Goal: Task Accomplishment & Management: Complete application form

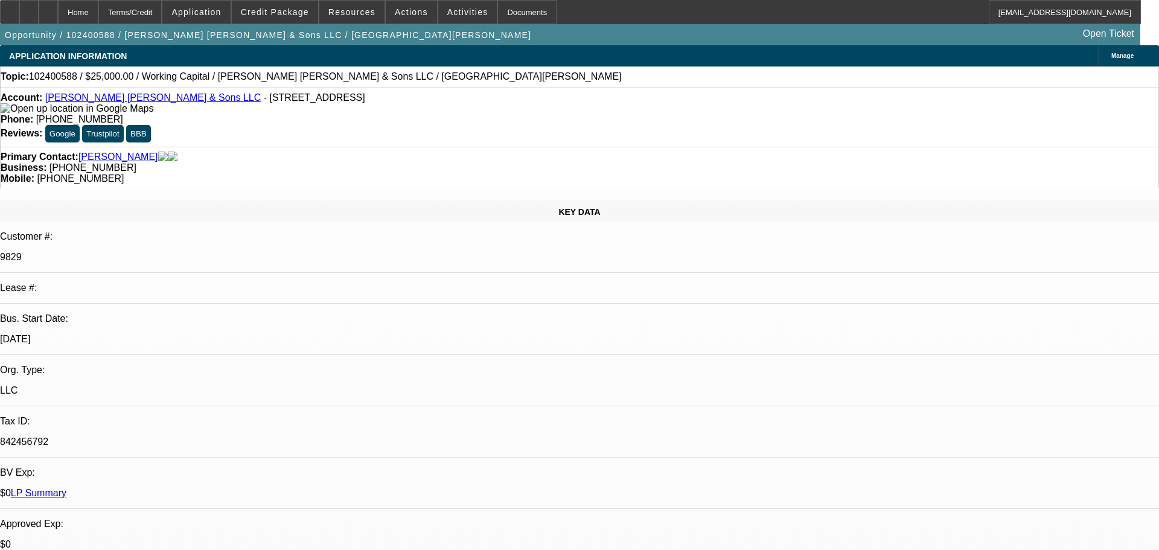
select select "0"
select select "2"
select select "0"
select select "6"
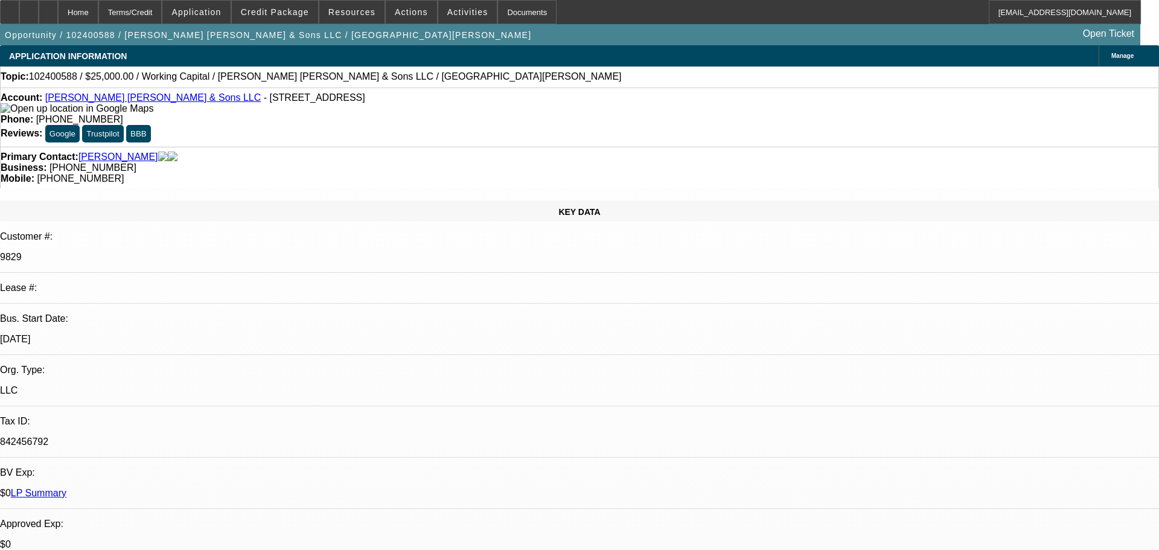
select select "0"
select select "2"
select select "0"
select select "6"
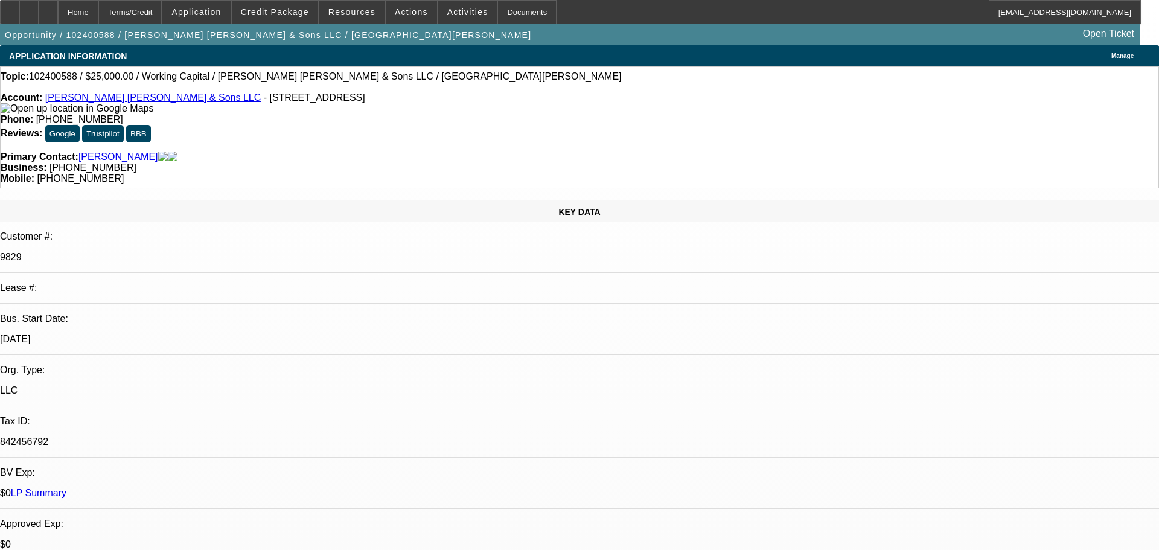
select select "0"
select select "2"
select select "0"
select select "6"
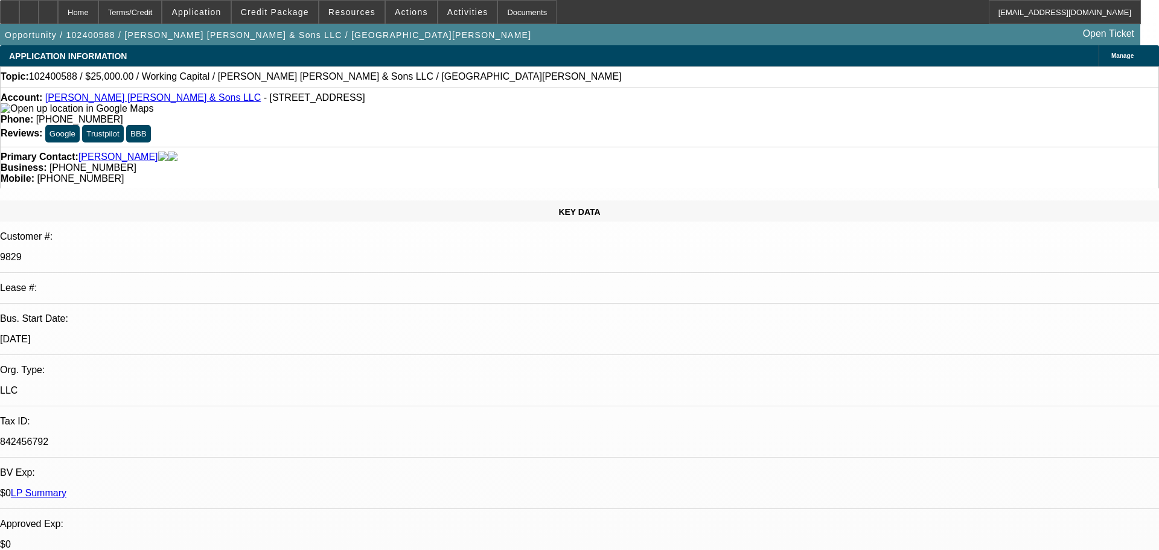
select select "0"
select select "2"
select select "0"
select select "6"
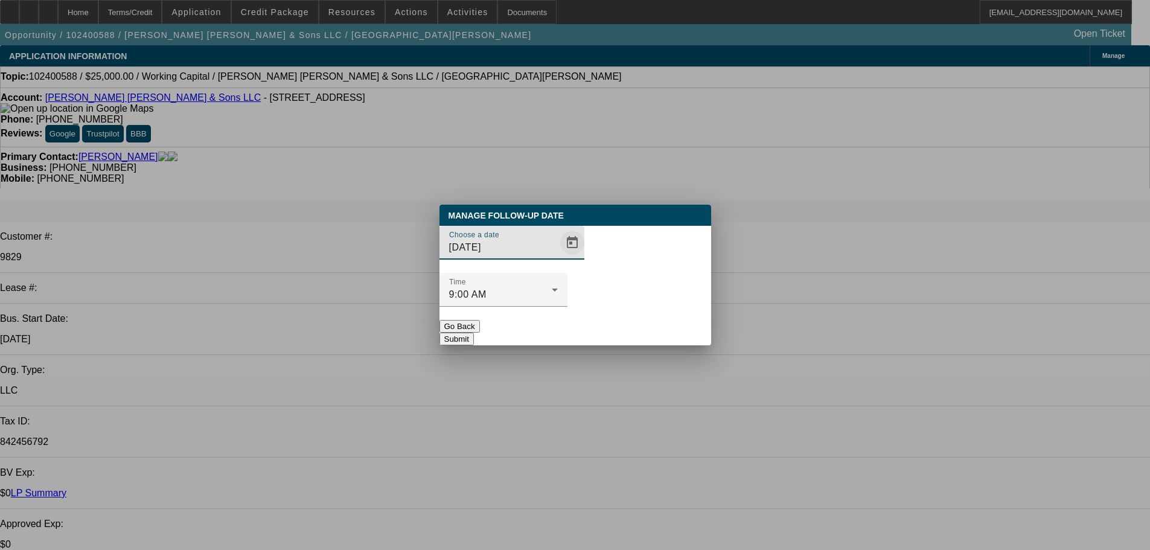
click at [558, 257] on span "Open calendar" at bounding box center [572, 242] width 29 height 29
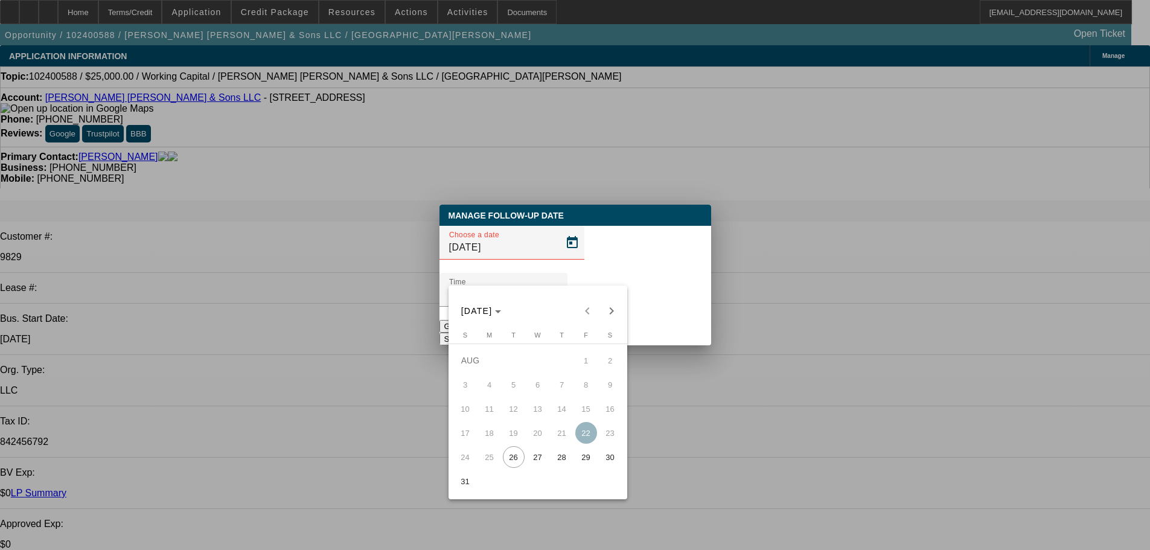
click at [583, 463] on span "29" at bounding box center [586, 457] width 22 height 22
type input "8/29/2025"
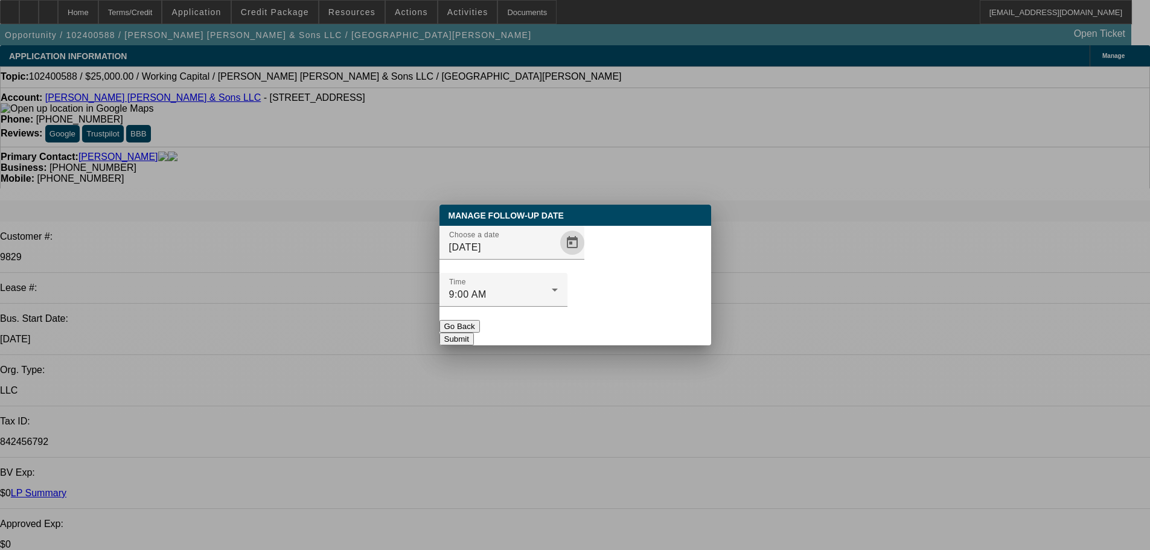
click at [474, 333] on button "Submit" at bounding box center [456, 339] width 34 height 13
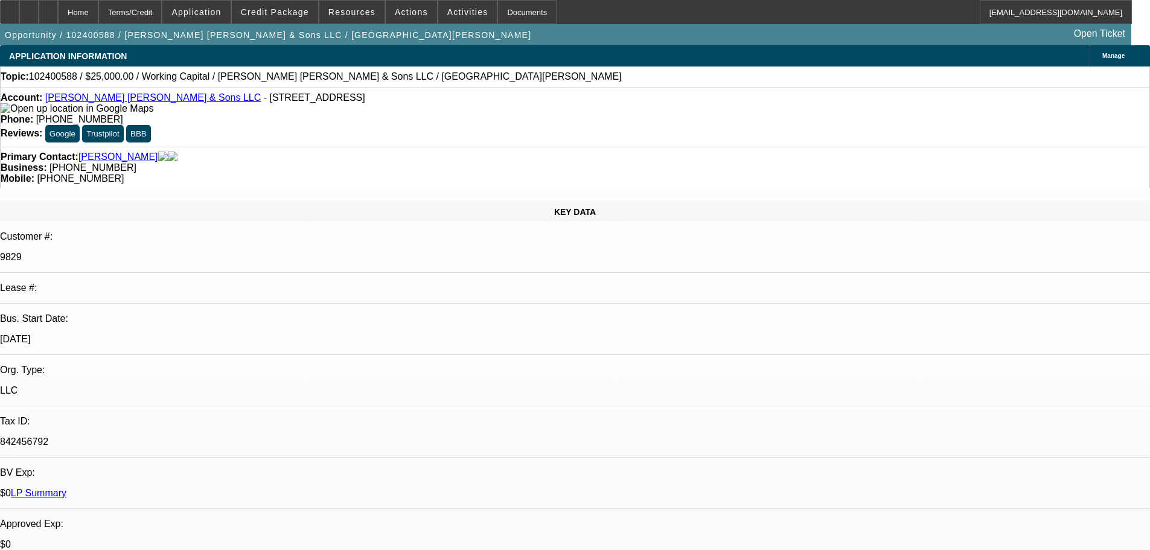
radio input "true"
drag, startPoint x: 831, startPoint y: 220, endPoint x: 820, endPoint y: 236, distance: 19.4
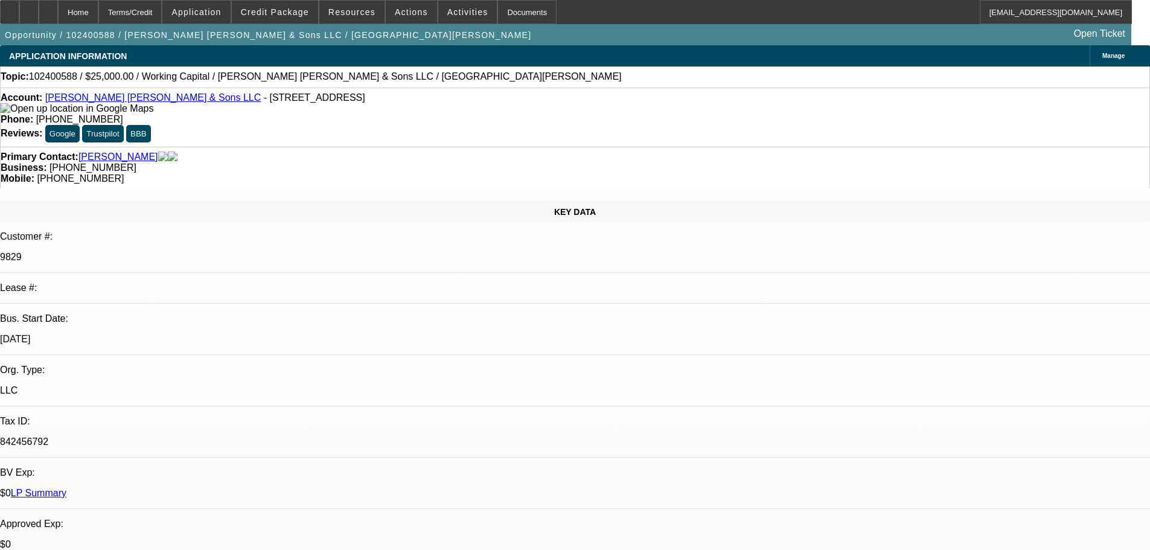
type textarea "8/26- requested banks for WC again"
radio input "true"
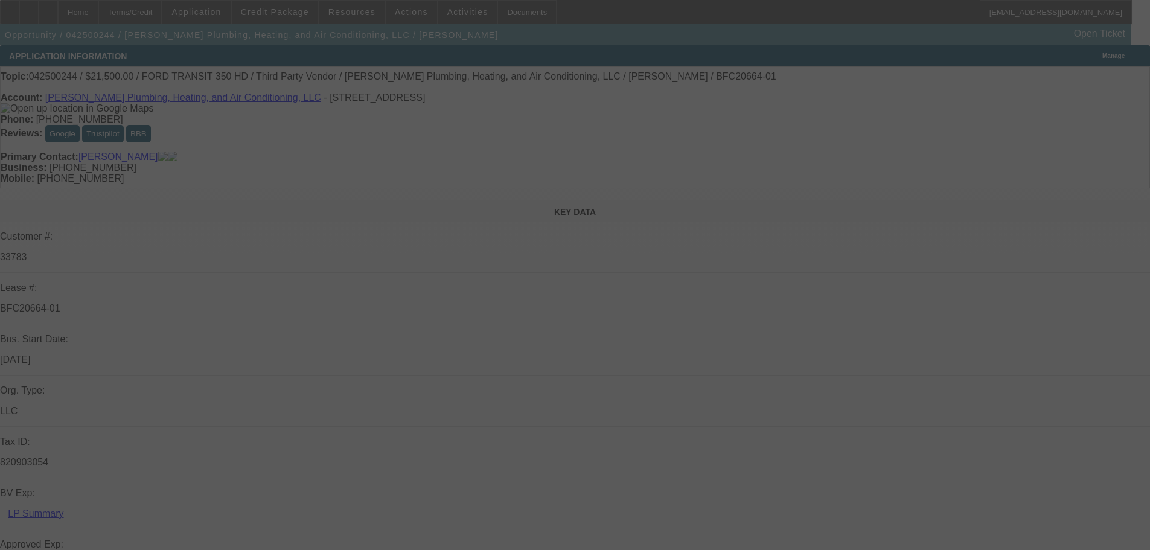
select select "0"
select select "3"
select select "0"
select select "6"
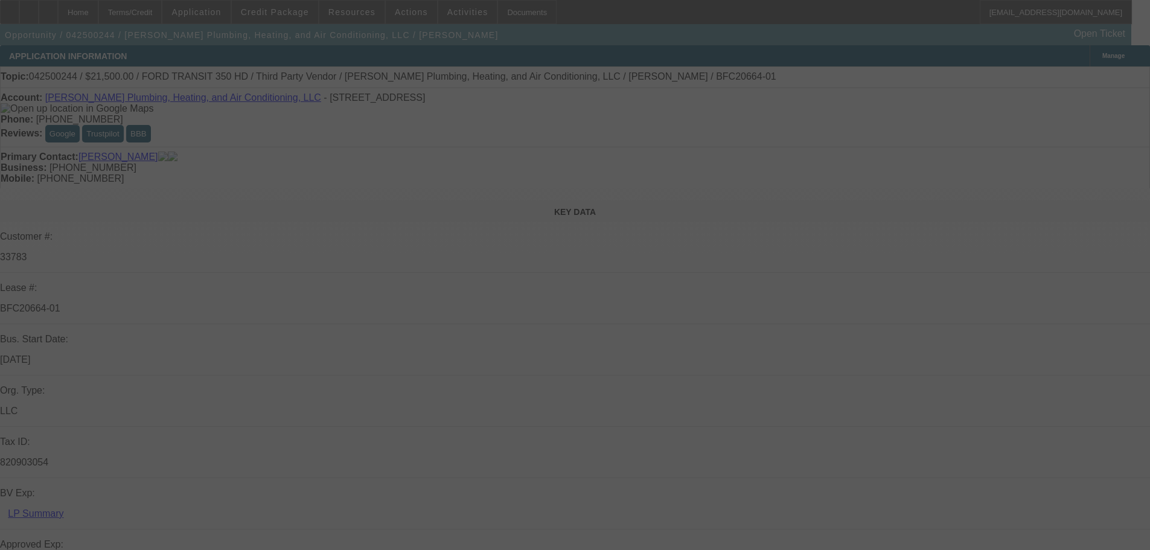
select select "0"
select select "3"
select select "0"
select select "6"
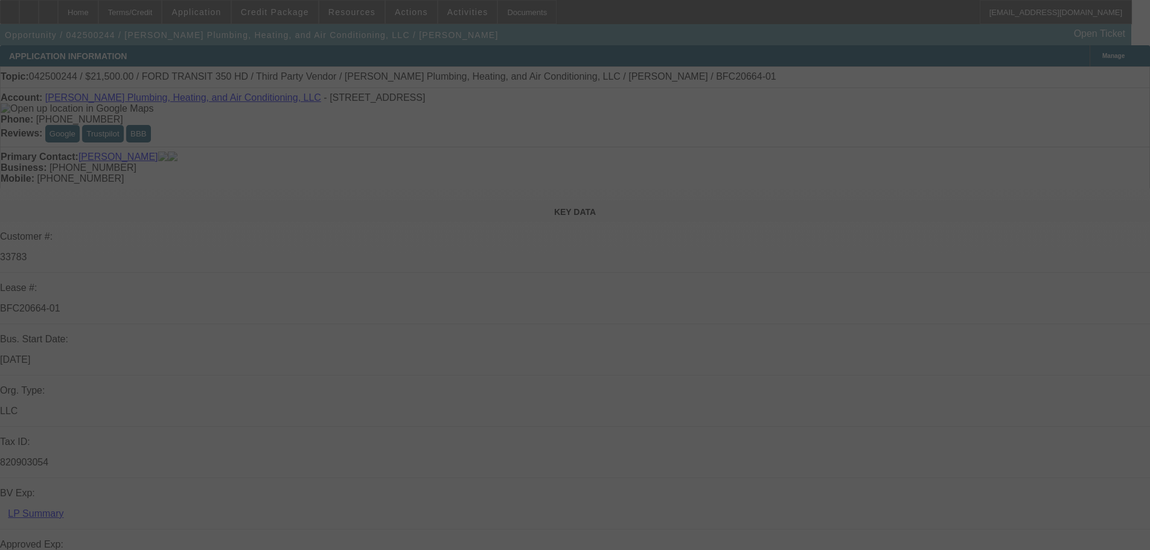
select select "0"
select select "3"
select select "0"
select select "6"
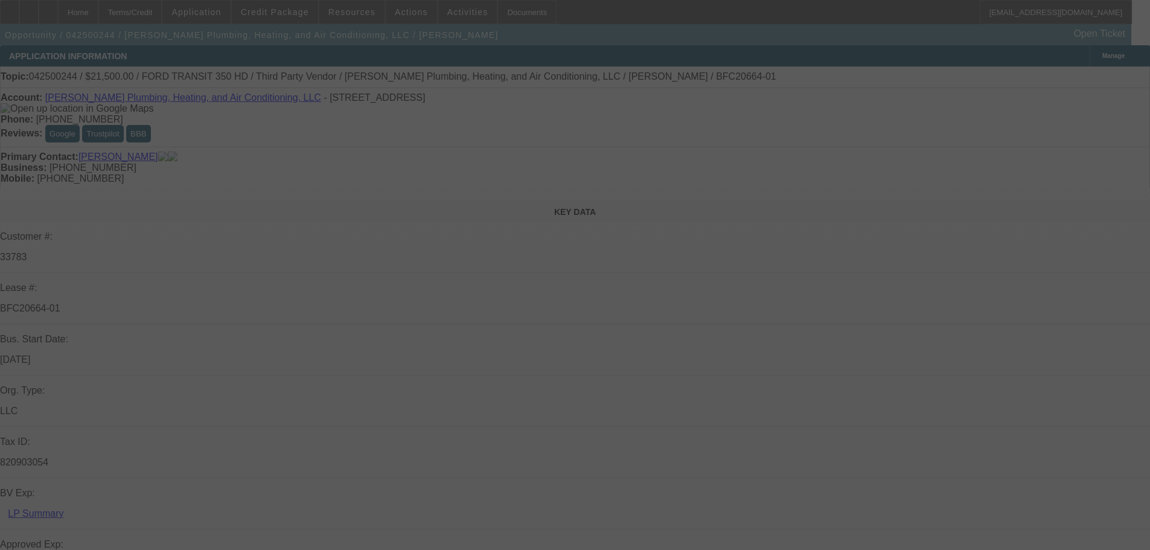
select select "0"
select select "3"
select select "0.1"
select select "4"
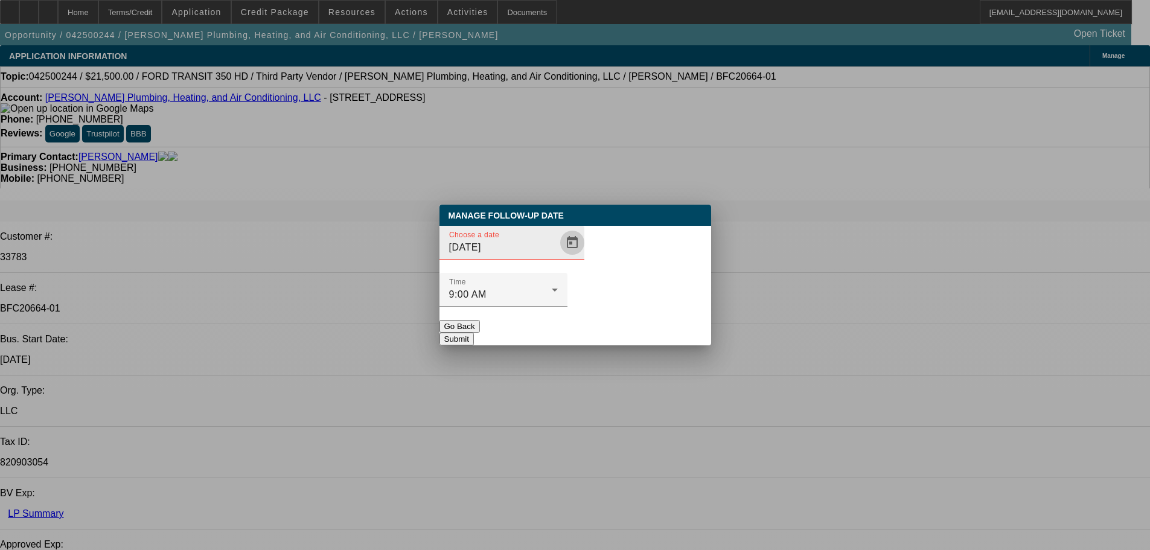
click at [558, 257] on span "Open calendar" at bounding box center [572, 242] width 29 height 29
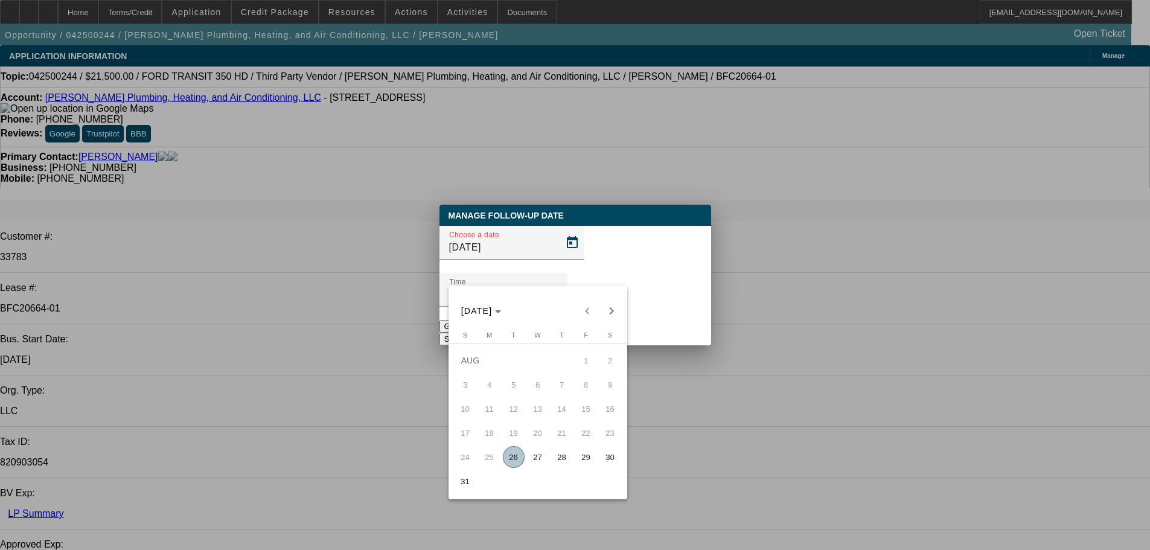
click at [516, 461] on span "26" at bounding box center [514, 457] width 22 height 22
type input "[DATE]"
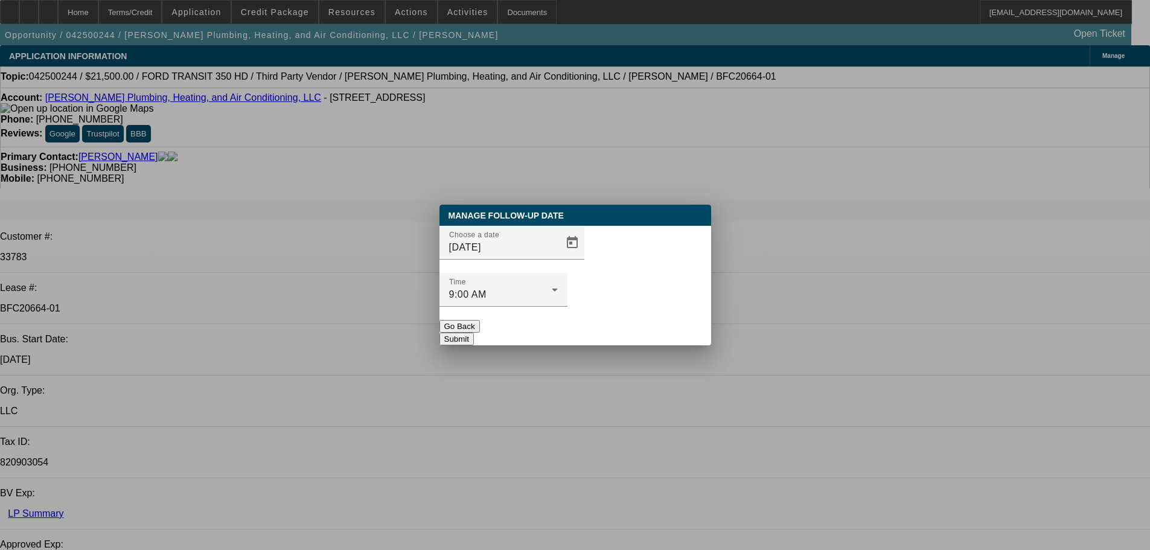
click at [474, 333] on button "Submit" at bounding box center [456, 339] width 34 height 13
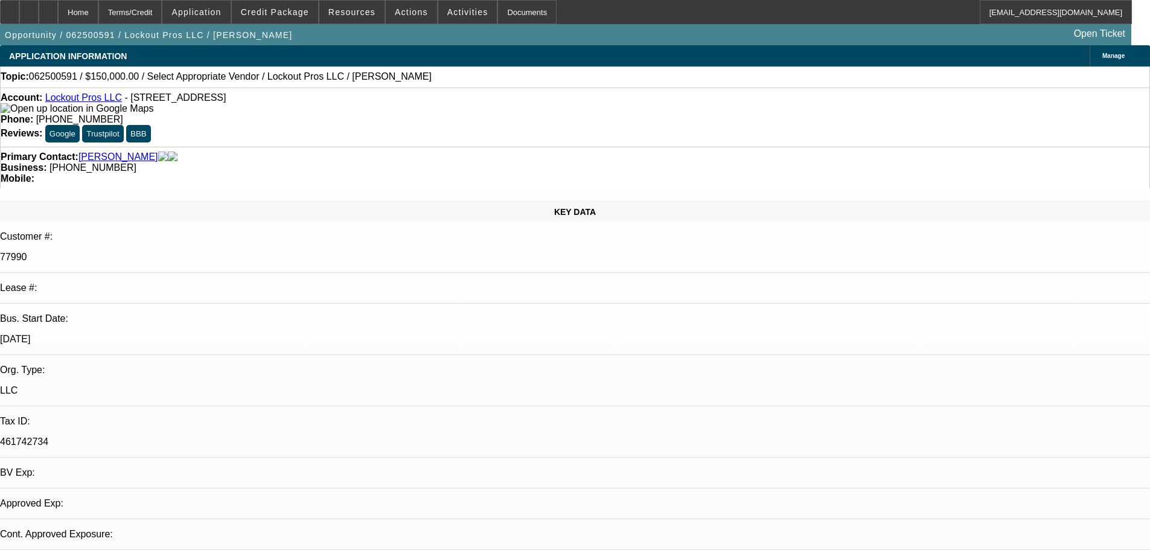
select select "0"
select select "2"
select select "0.1"
select select "4"
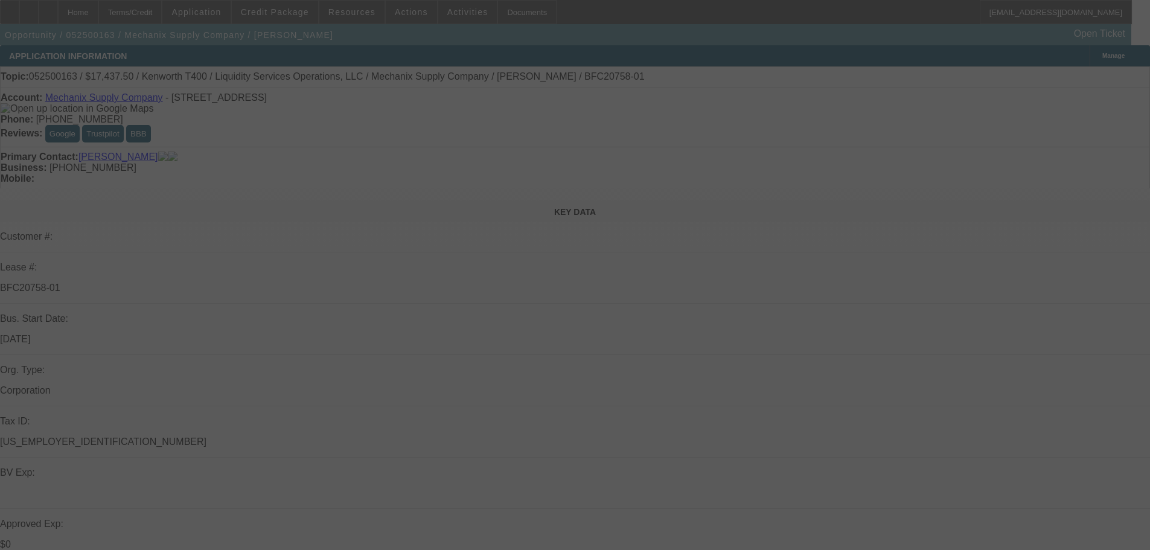
select select "0"
select select "6"
select select "0"
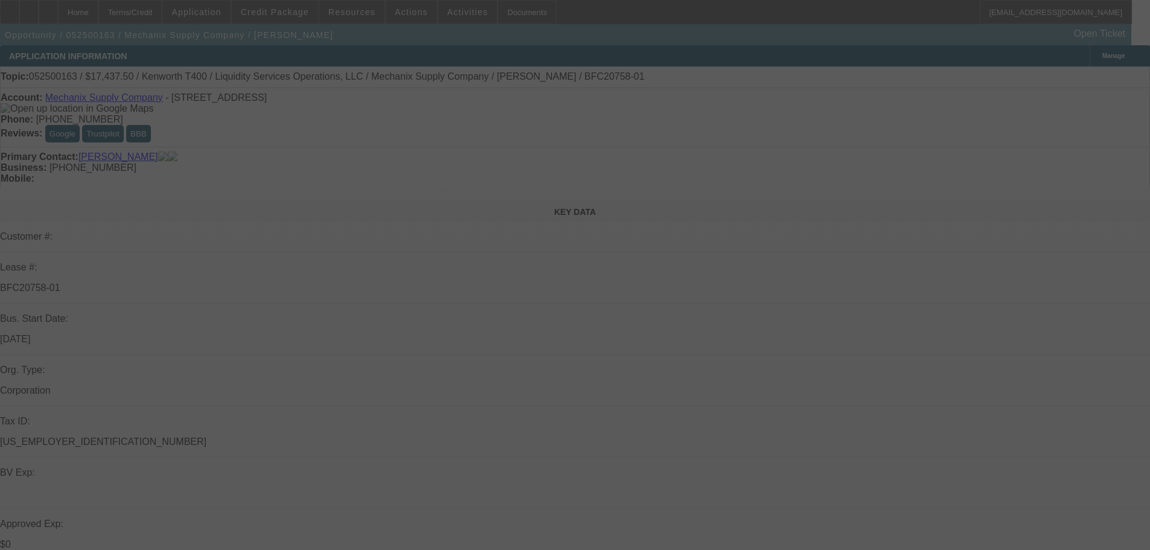
select select "0"
select select "6"
select select "0"
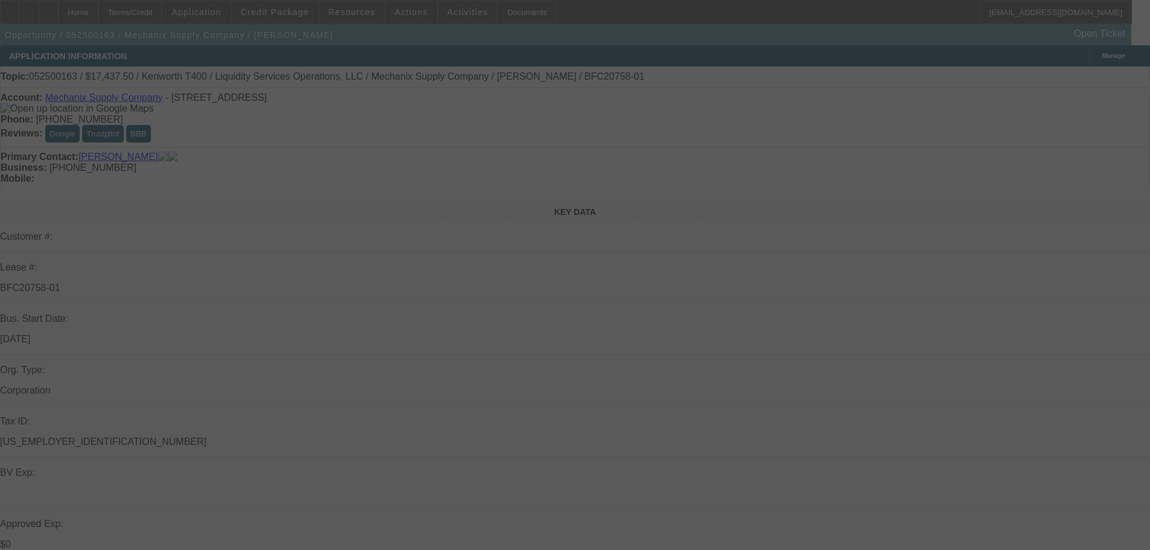
select select "0"
select select "6"
select select "0"
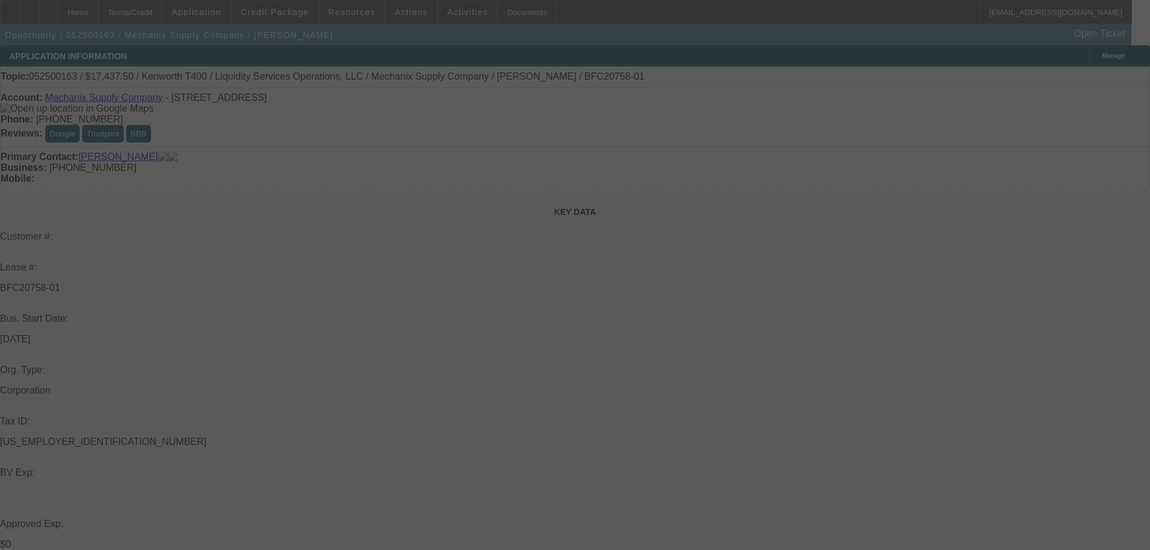
select select "6"
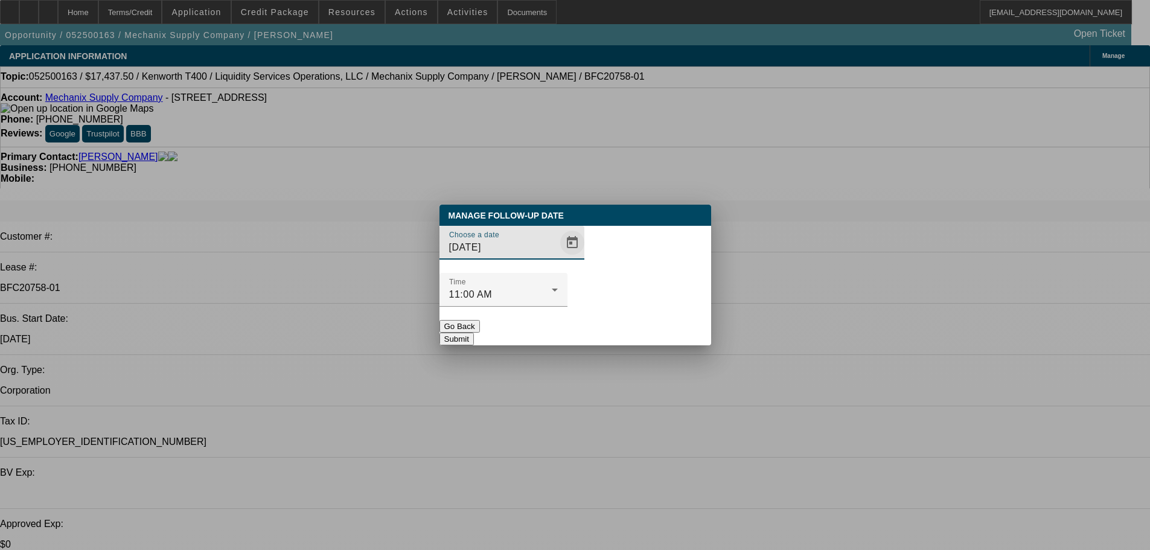
click at [558, 257] on span "Open calendar" at bounding box center [572, 242] width 29 height 29
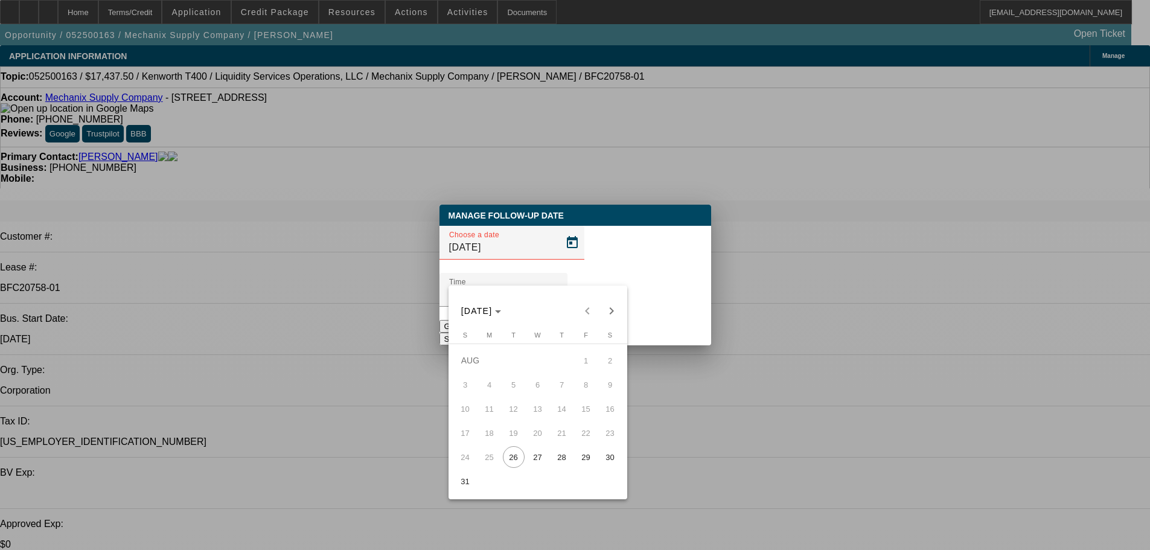
click at [515, 462] on span "26" at bounding box center [514, 457] width 22 height 22
type input "[DATE]"
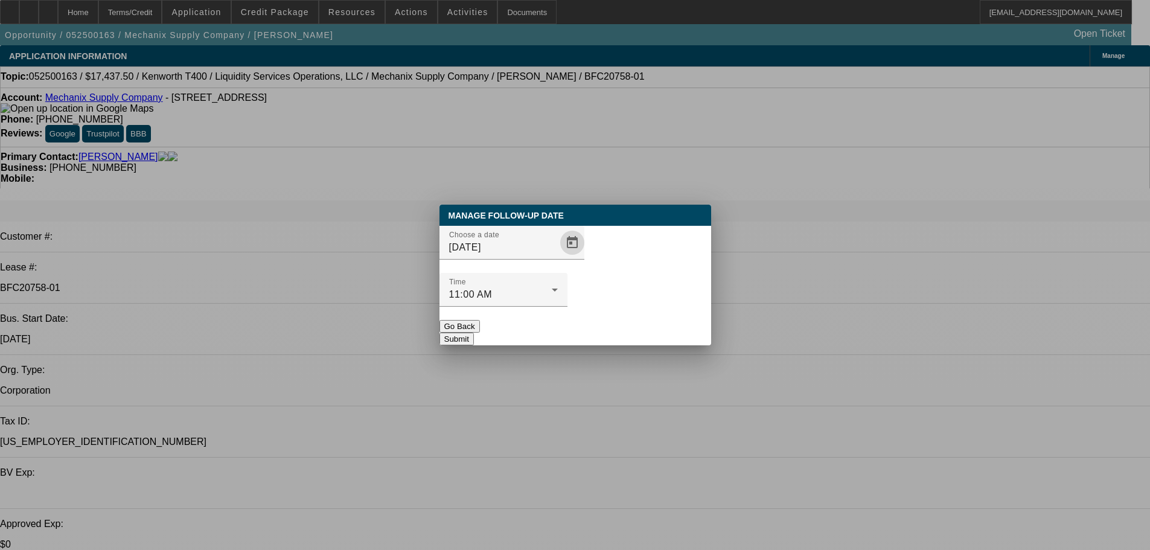
click at [474, 333] on button "Submit" at bounding box center [456, 339] width 34 height 13
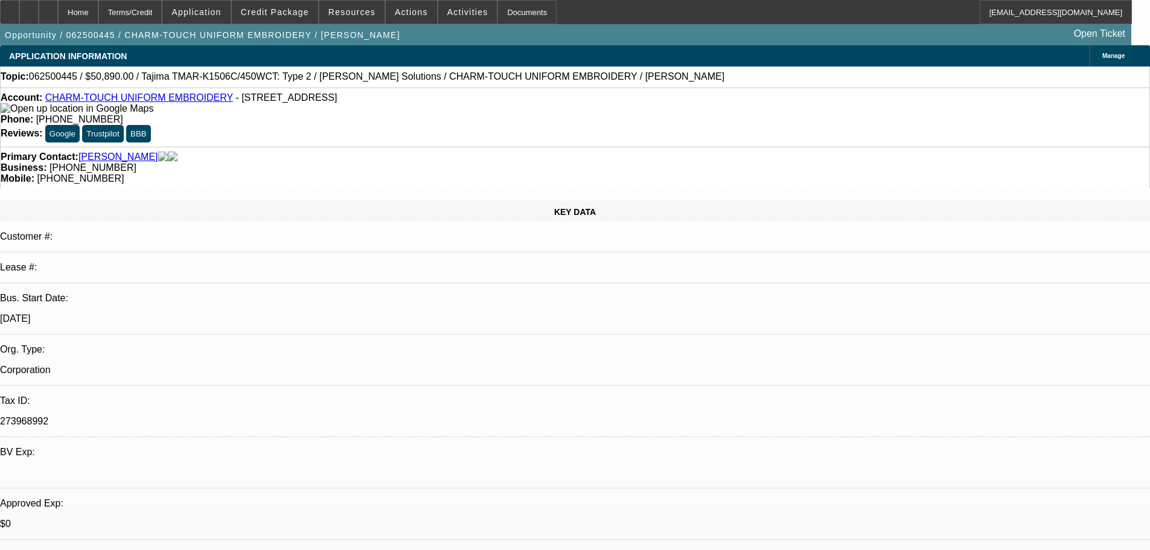
select select "0"
select select "2"
select select "0.1"
select select "4"
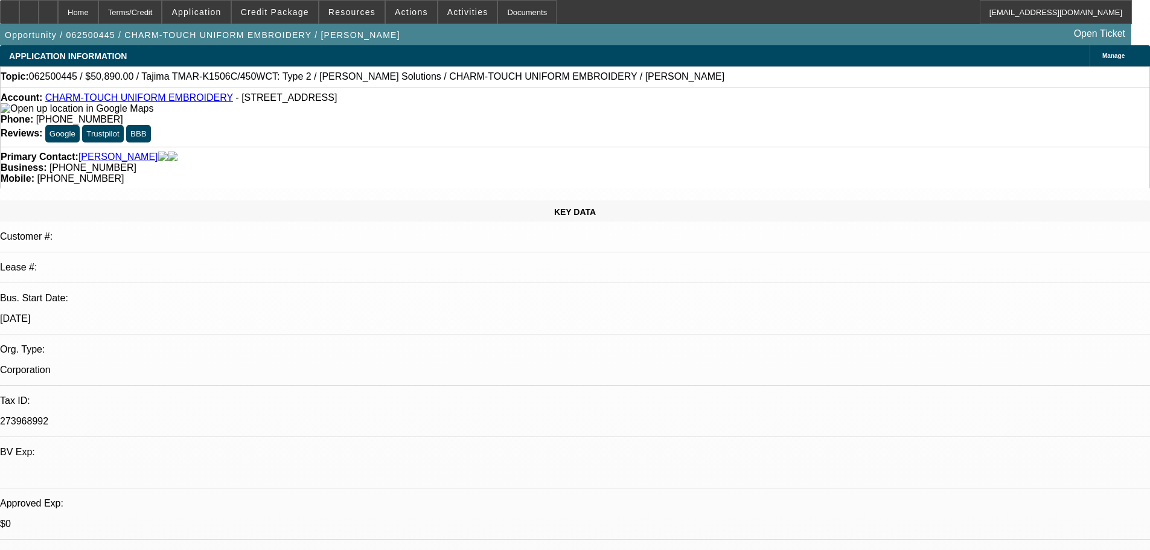
select select "0"
select select "2"
select select "0.1"
select select "4"
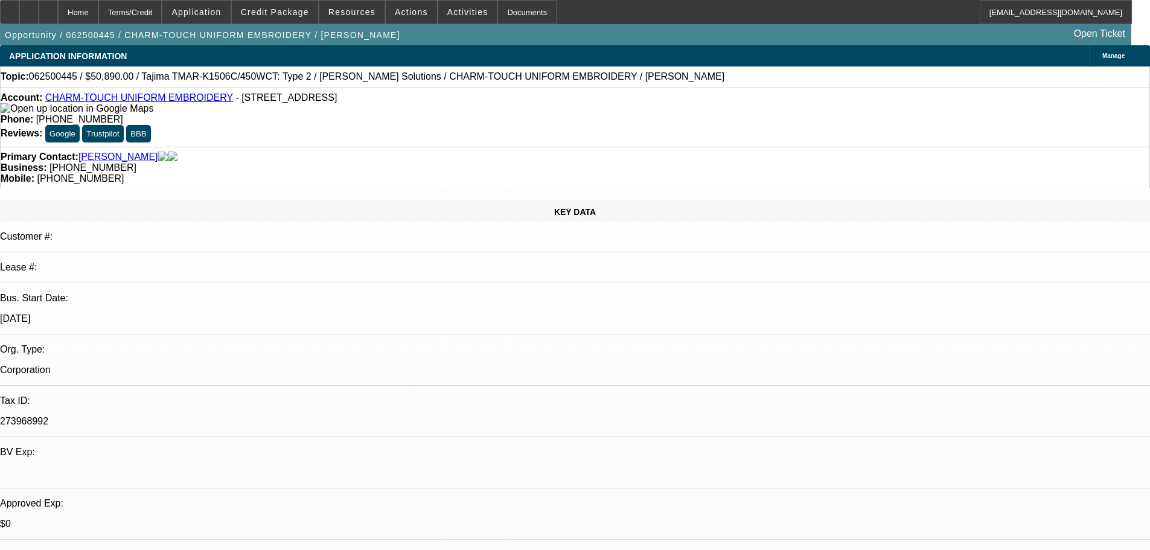
select select "0"
select select "2"
select select "0.1"
select select "4"
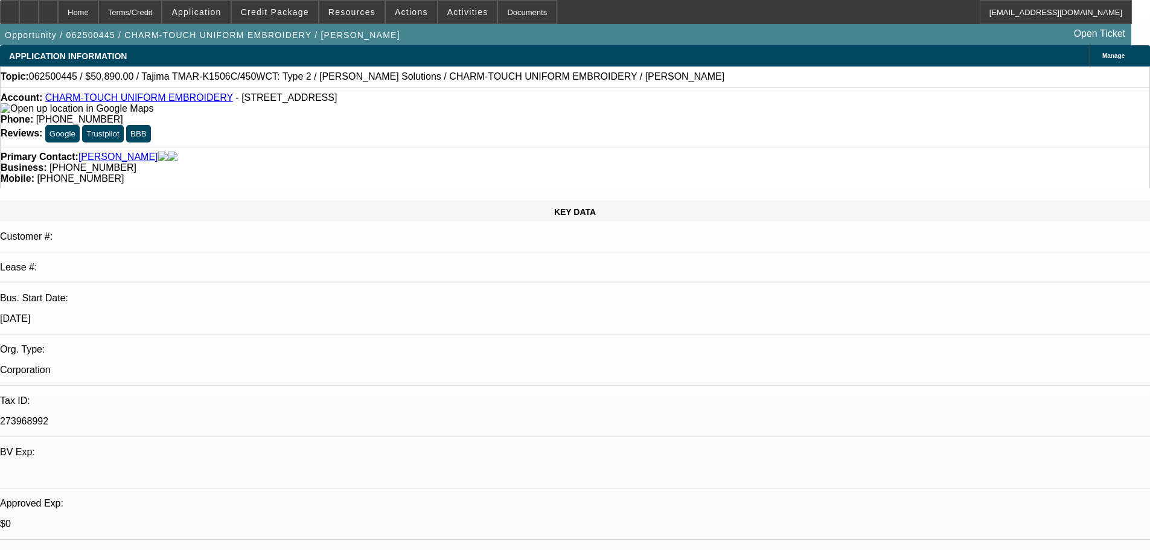
select select "0"
select select "2"
select select "0.1"
select select "4"
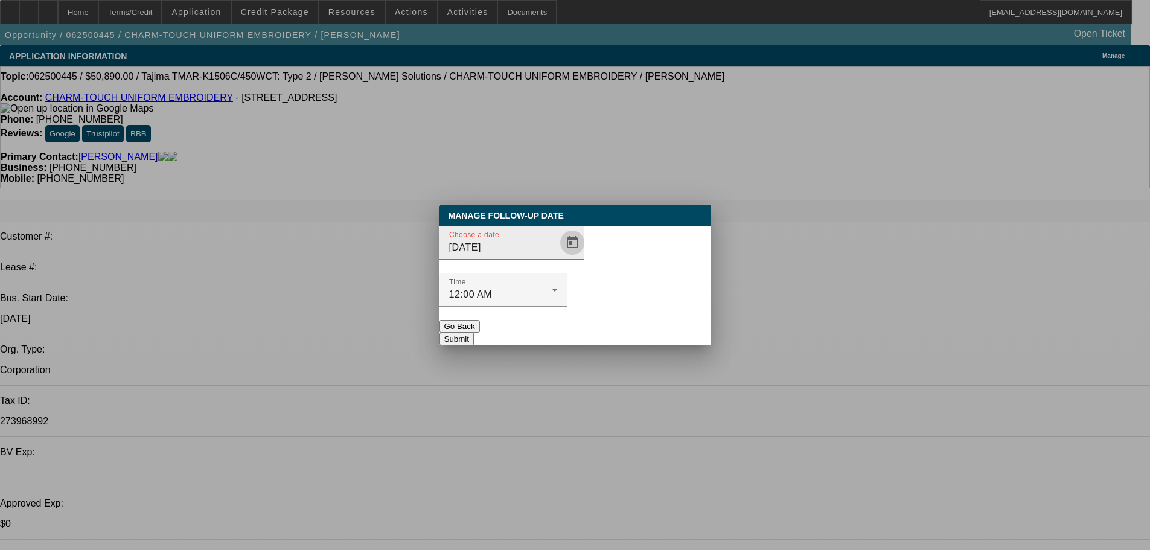
click at [558, 257] on span "Open calendar" at bounding box center [572, 242] width 29 height 29
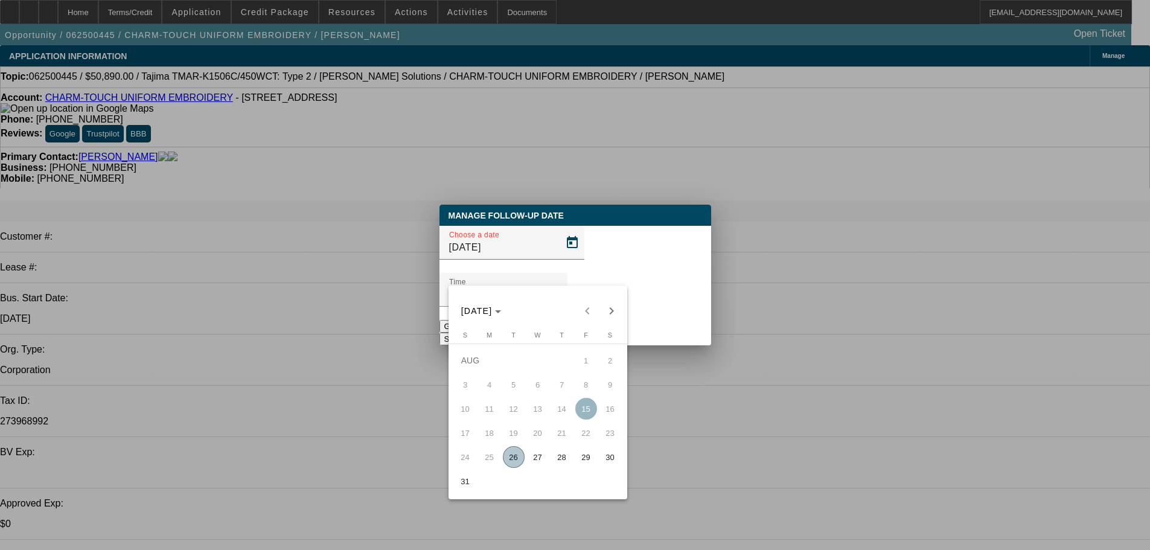
click at [523, 462] on span "26" at bounding box center [514, 457] width 22 height 22
type input "8/26/2025"
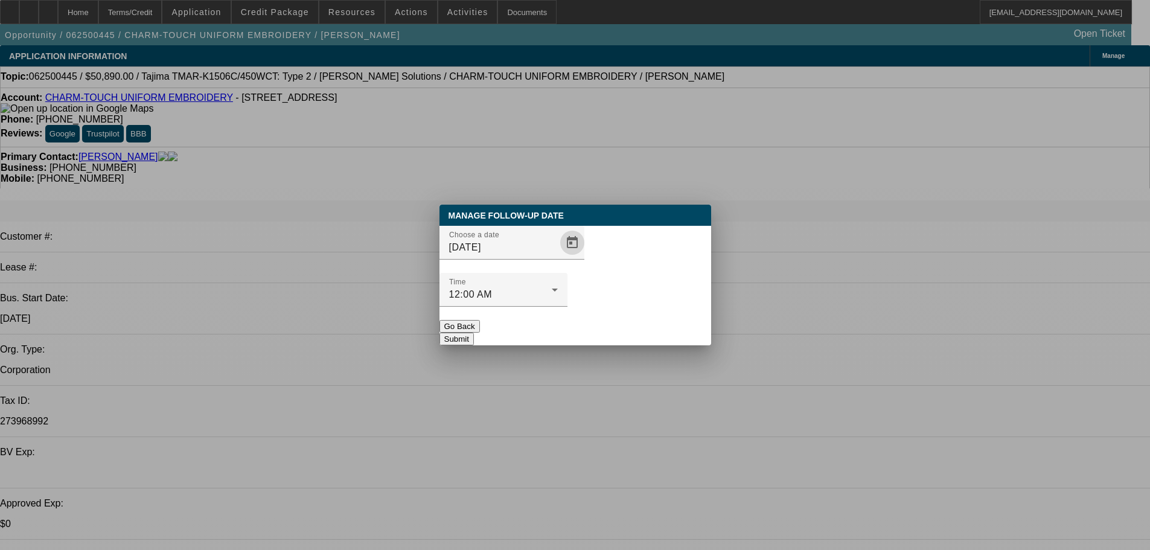
click at [474, 333] on button "Submit" at bounding box center [456, 339] width 34 height 13
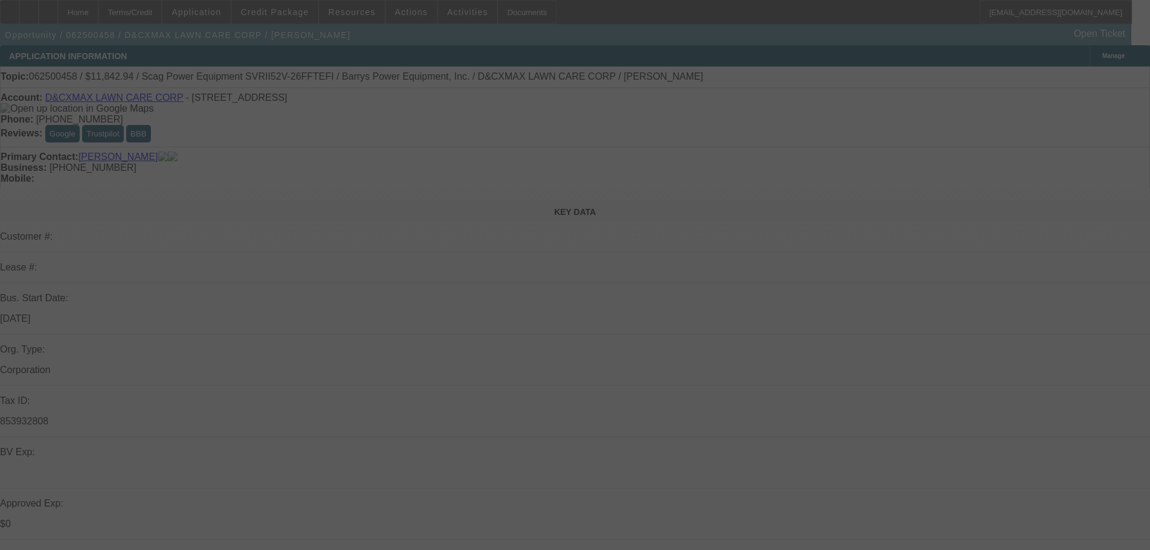
select select "0"
select select "6"
select select "0"
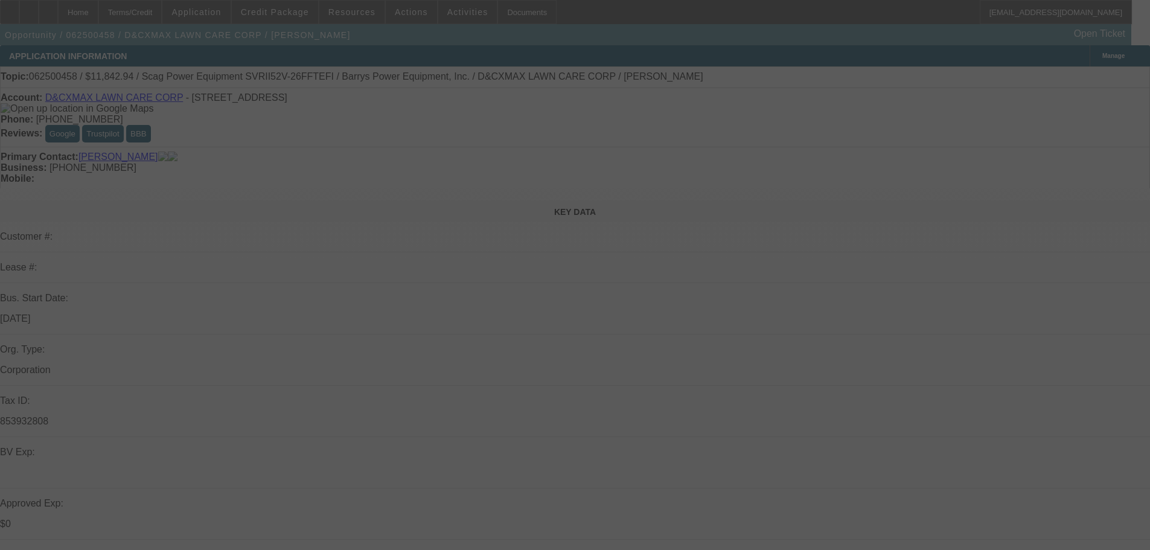
select select "2"
select select "0.1"
select select "4"
select select "0"
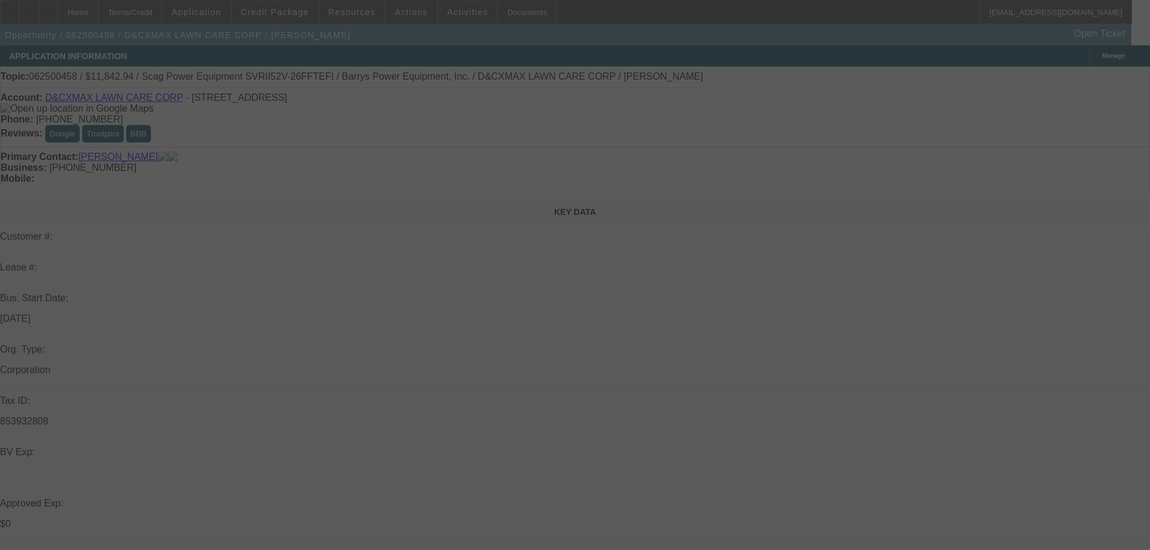
select select "2"
select select "0.1"
select select "4"
select select "0"
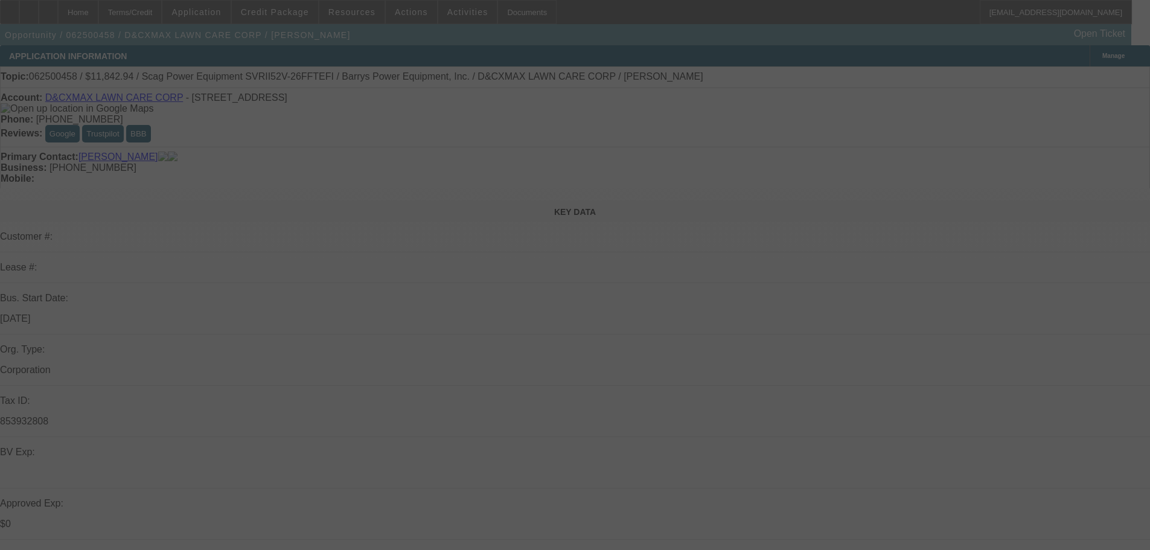
select select "0"
select select "3"
select select "0"
select select "6"
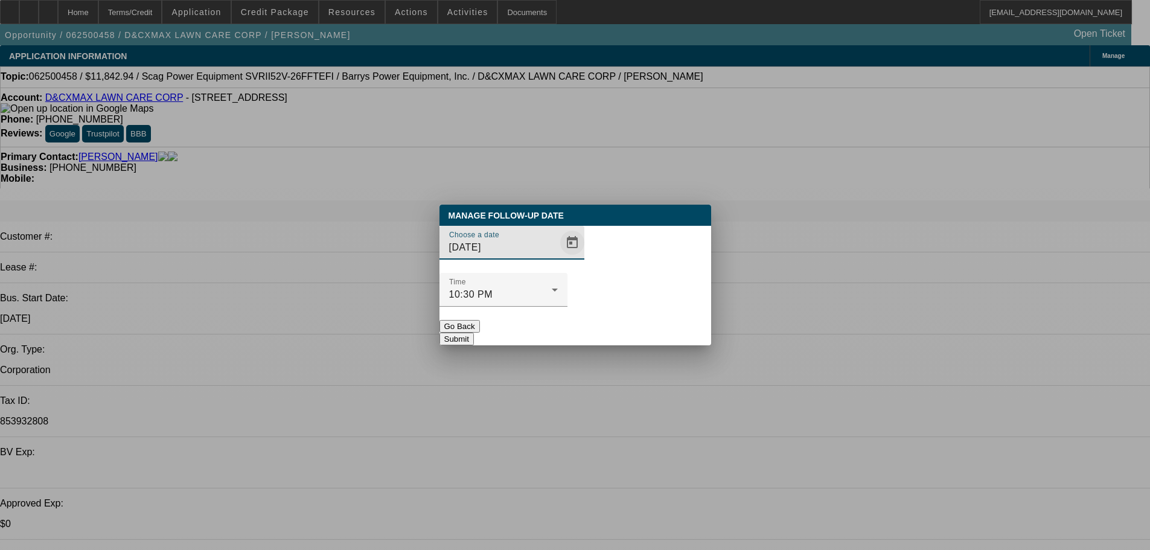
click at [558, 257] on span "Open calendar" at bounding box center [572, 242] width 29 height 29
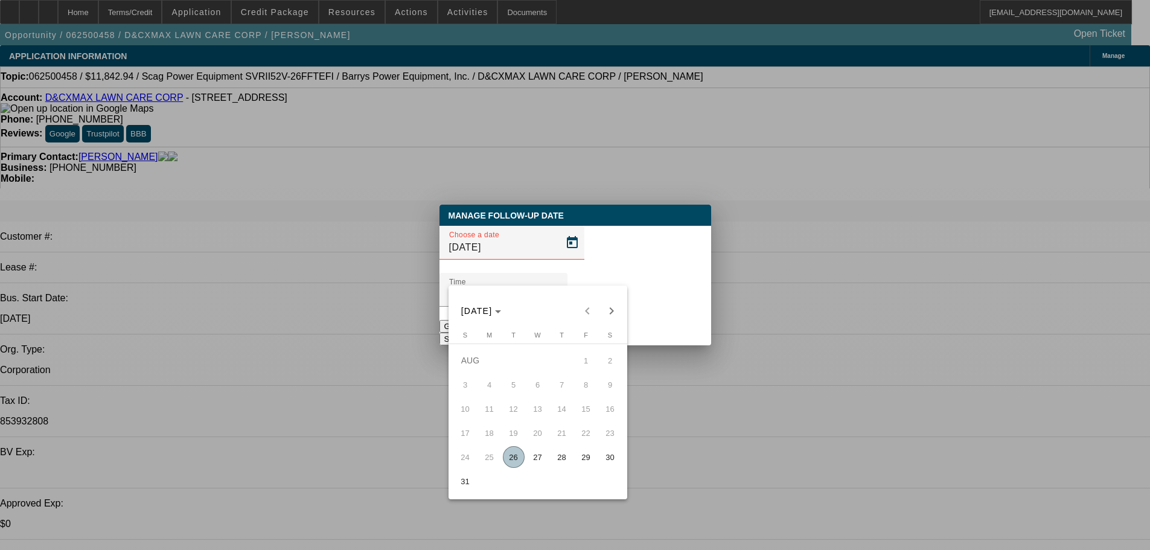
click at [514, 465] on span "26" at bounding box center [514, 457] width 22 height 22
type input "[DATE]"
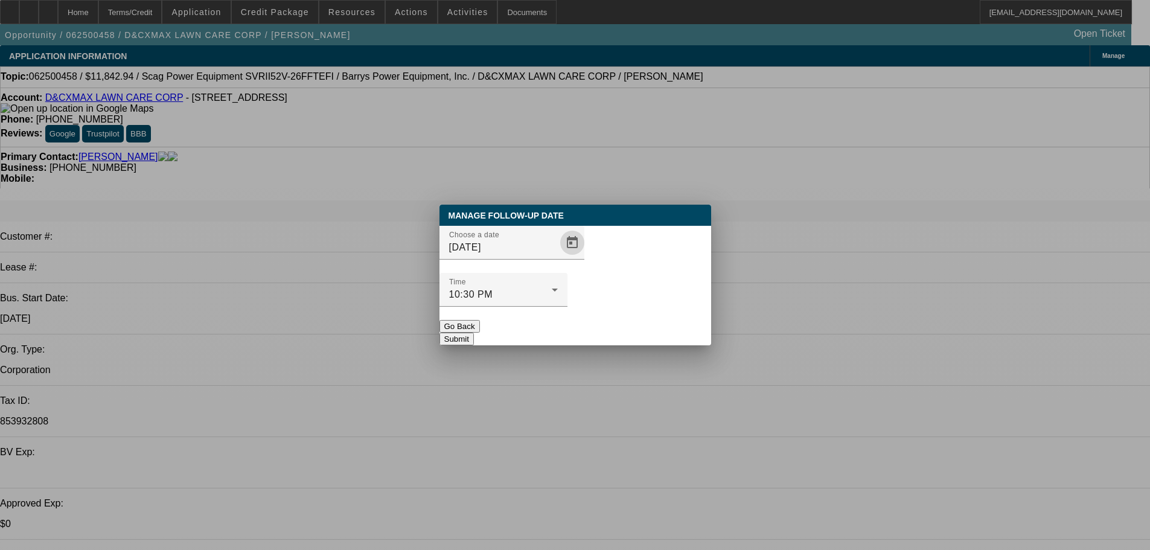
click at [474, 333] on button "Submit" at bounding box center [456, 339] width 34 height 13
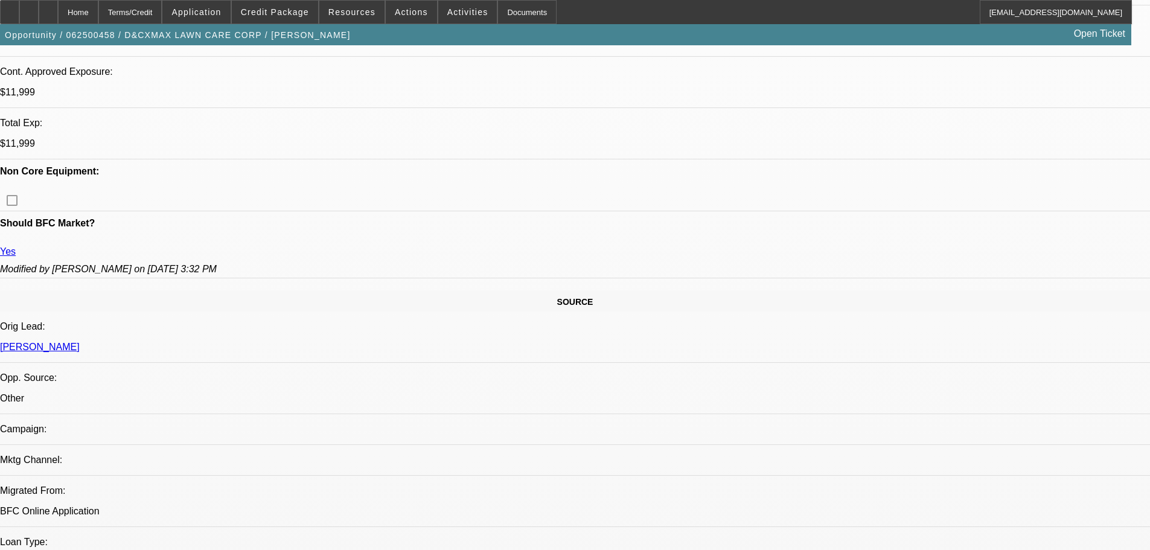
scroll to position [1026, 0]
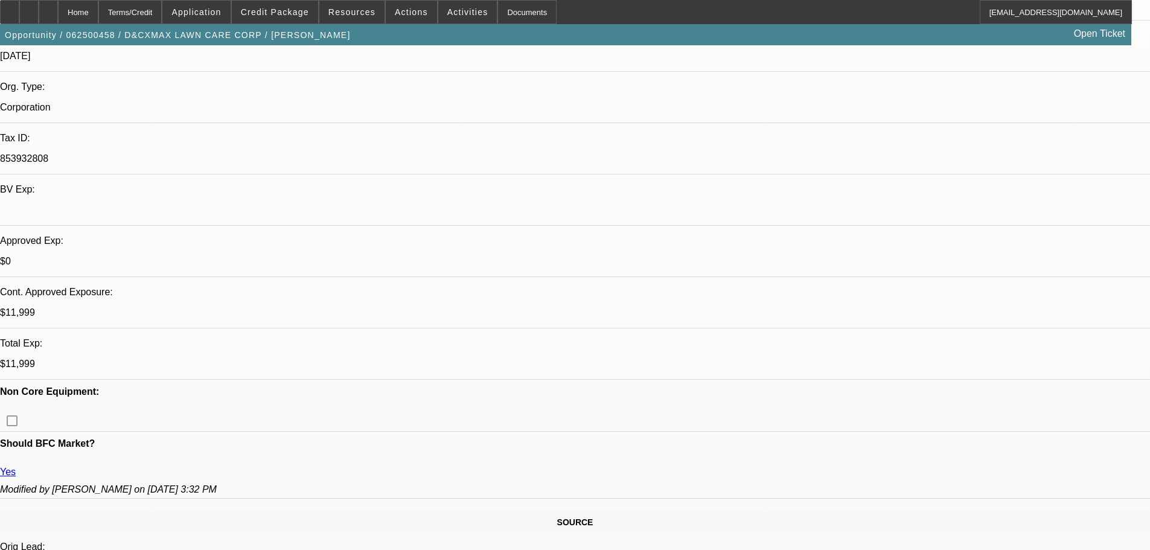
scroll to position [0, 0]
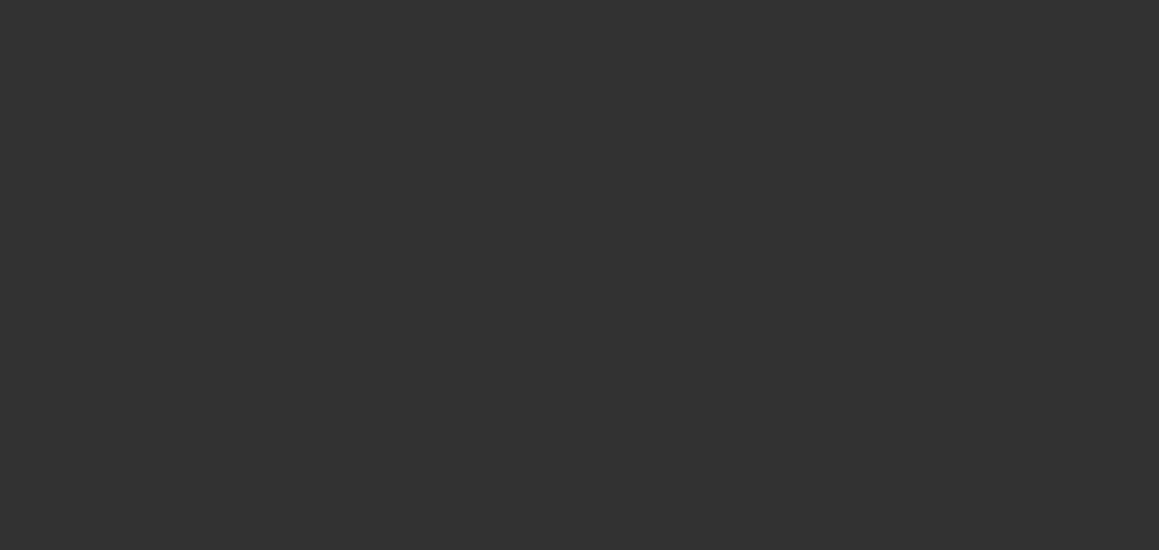
select select "0"
select select "2"
select select "0.1"
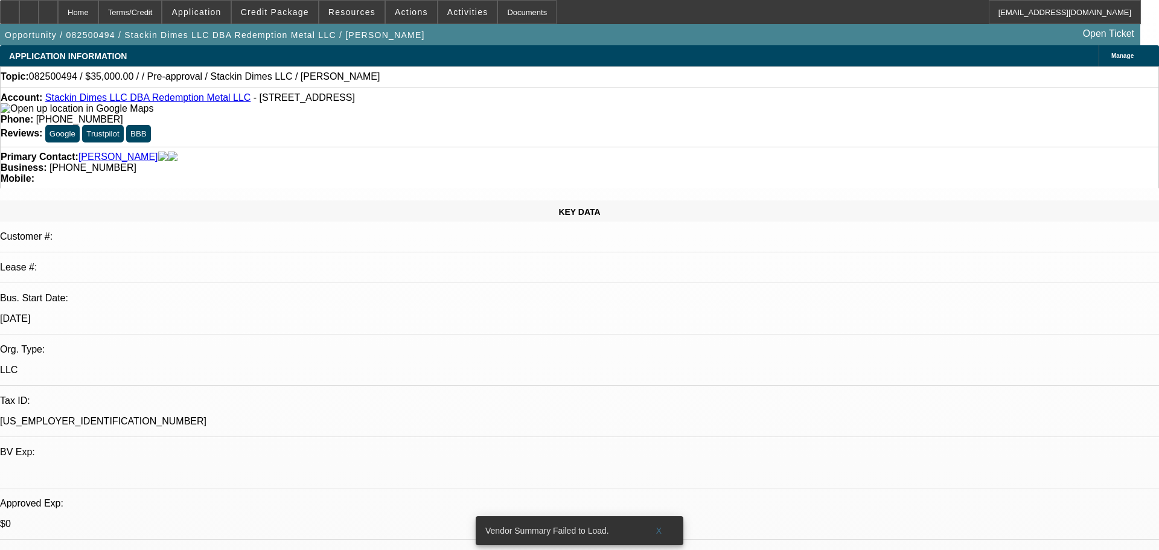
select select "1"
select select "2"
select select "4"
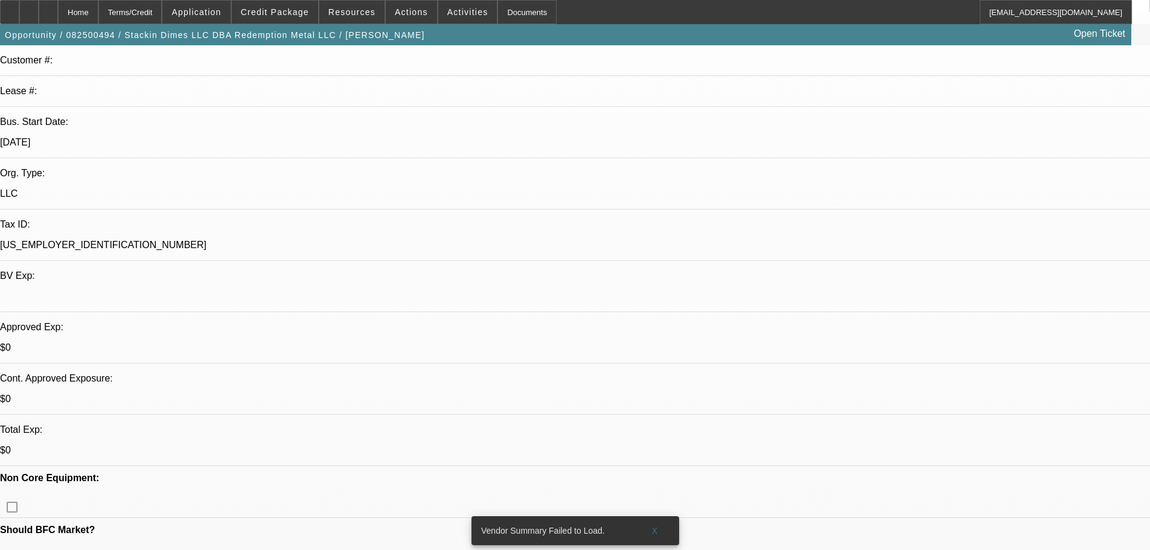
scroll to position [181, 0]
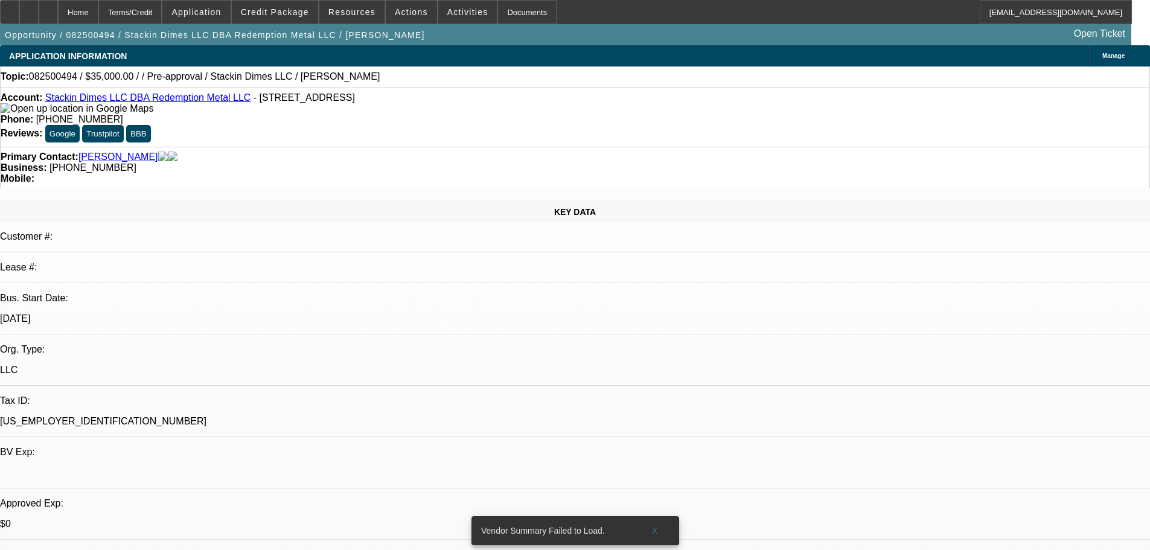
select select "0"
select select "2"
select select "0.1"
select select "4"
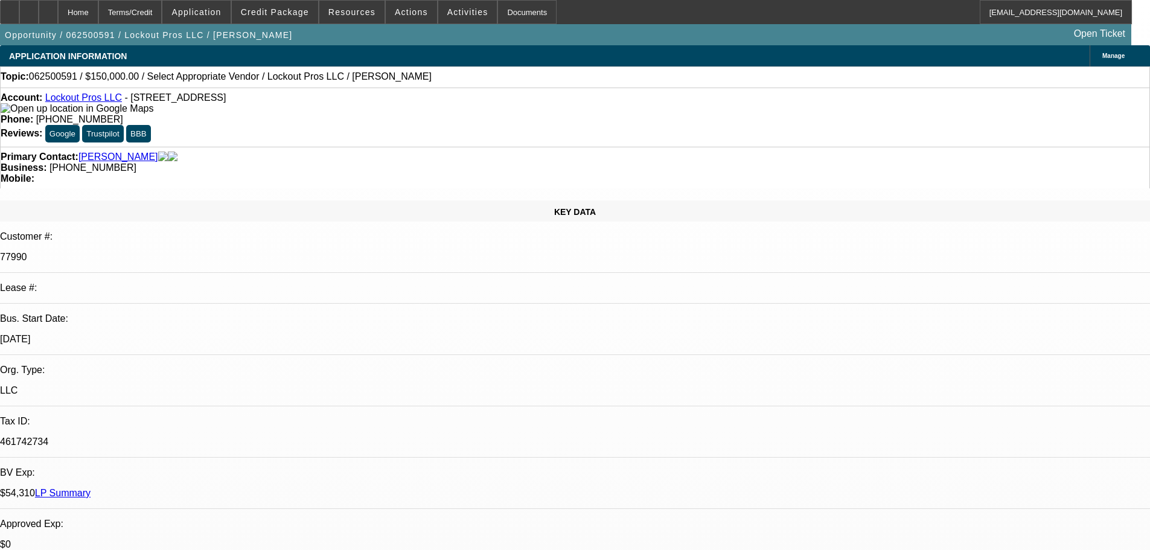
select select "0"
select select "2"
select select "0.1"
select select "4"
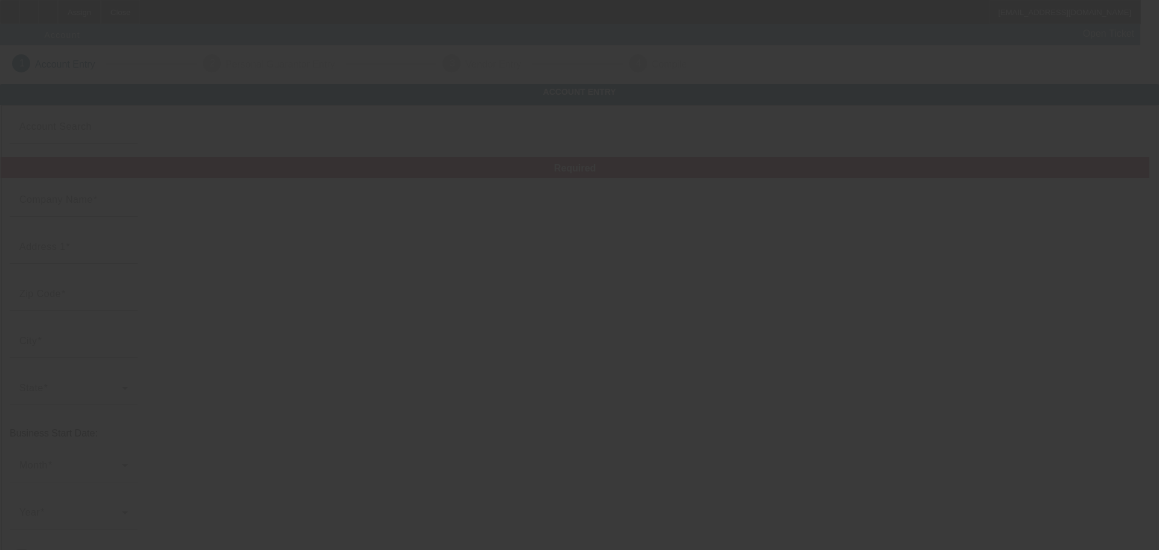
type input "[DATE]"
type input "Stackin Dimes LLC"
type input "[STREET_ADDRESS]"
type input "37066"
type input "Gallatin"
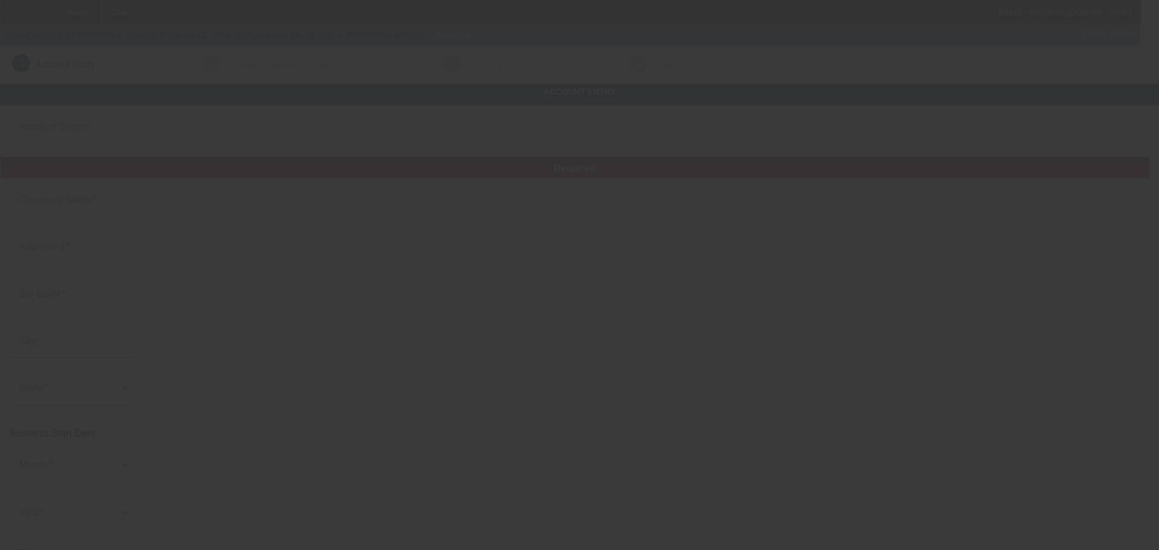
type input "[PHONE_NUMBER]"
type input "Redemption Metal LLC"
type input "[US_EMPLOYER_IDENTIFICATION_NUMBER]"
type input "Welding and Fabrication"
type input "[URL][DOMAIN_NAME]"
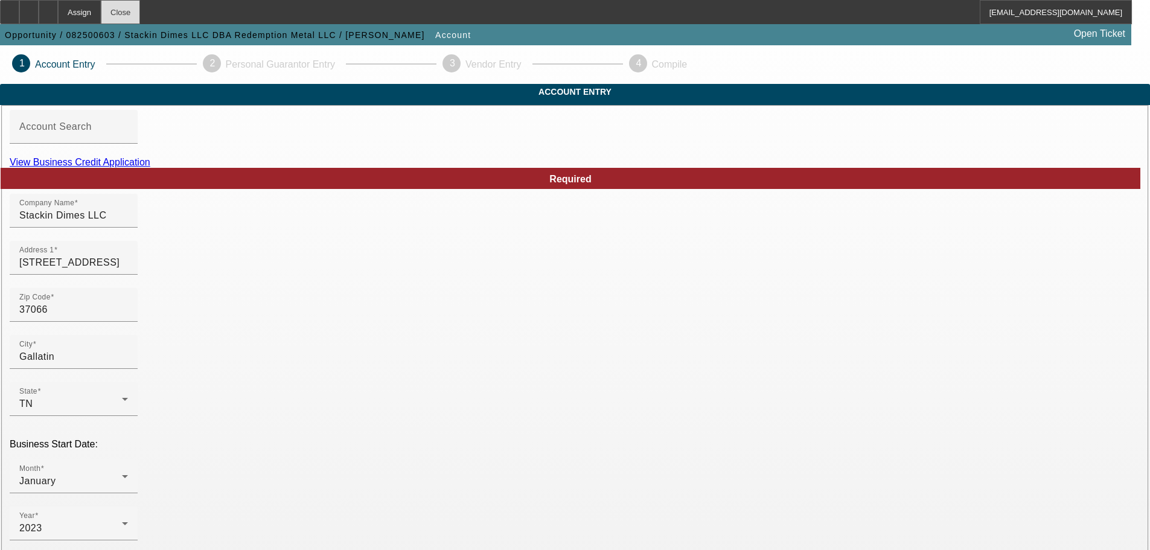
click at [140, 13] on div "Close" at bounding box center [120, 12] width 39 height 24
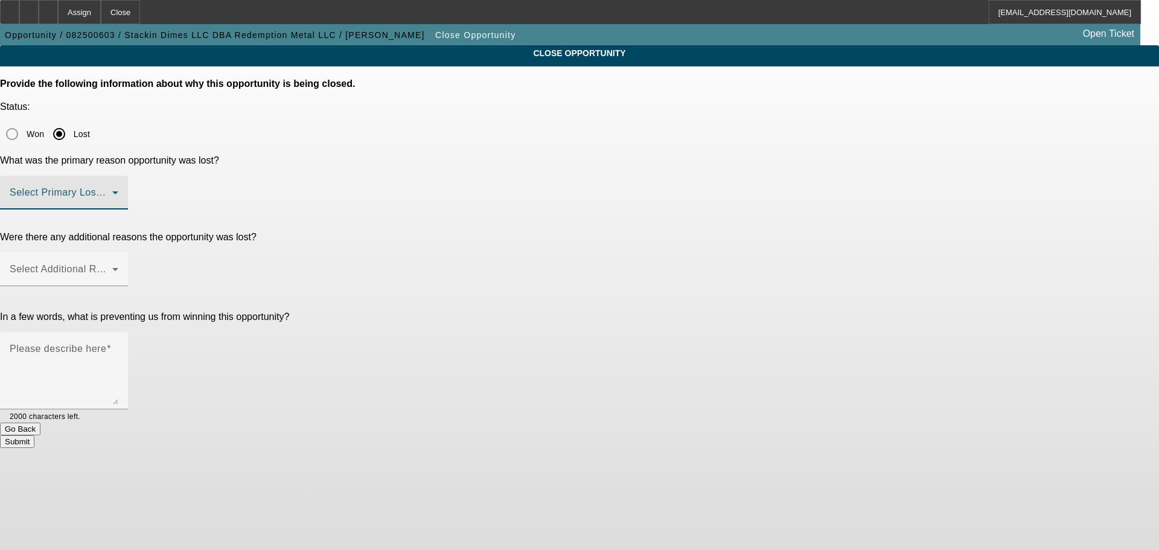
click at [112, 190] on span at bounding box center [61, 197] width 103 height 14
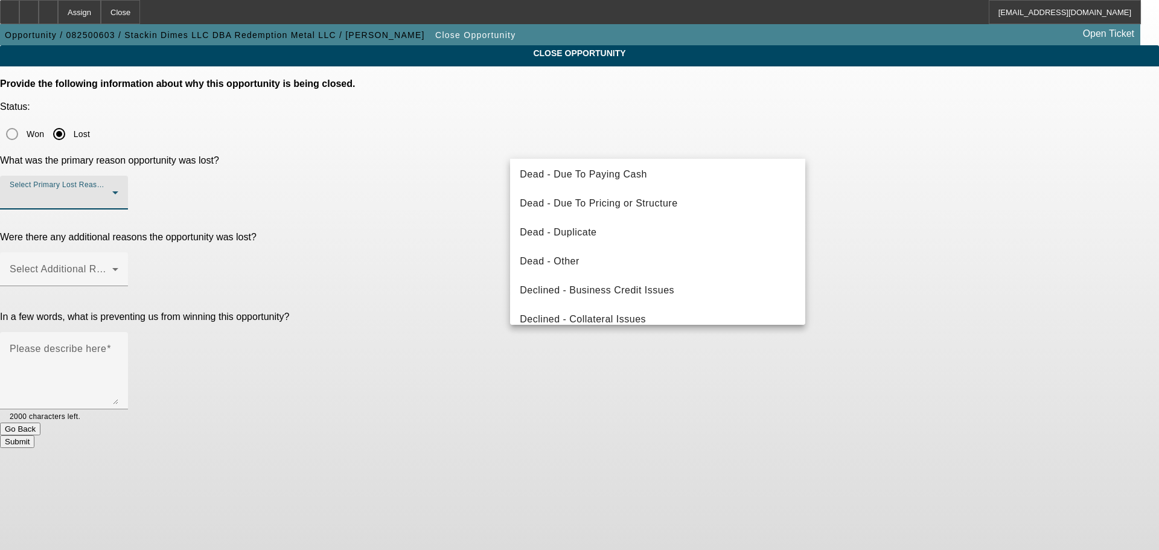
scroll to position [121, 0]
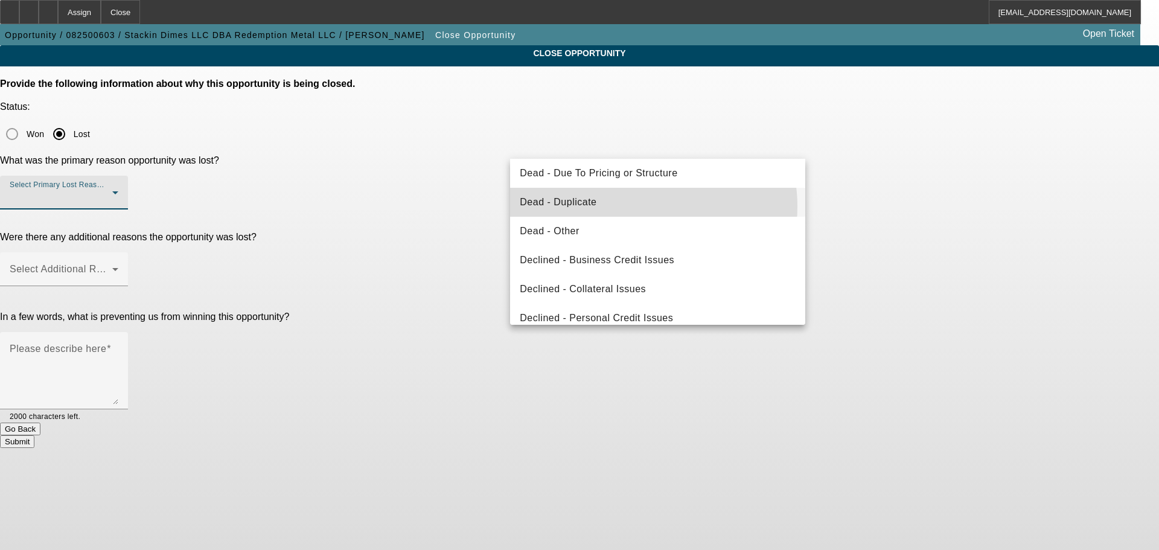
click at [636, 206] on mat-option "Dead - Duplicate" at bounding box center [657, 202] width 295 height 29
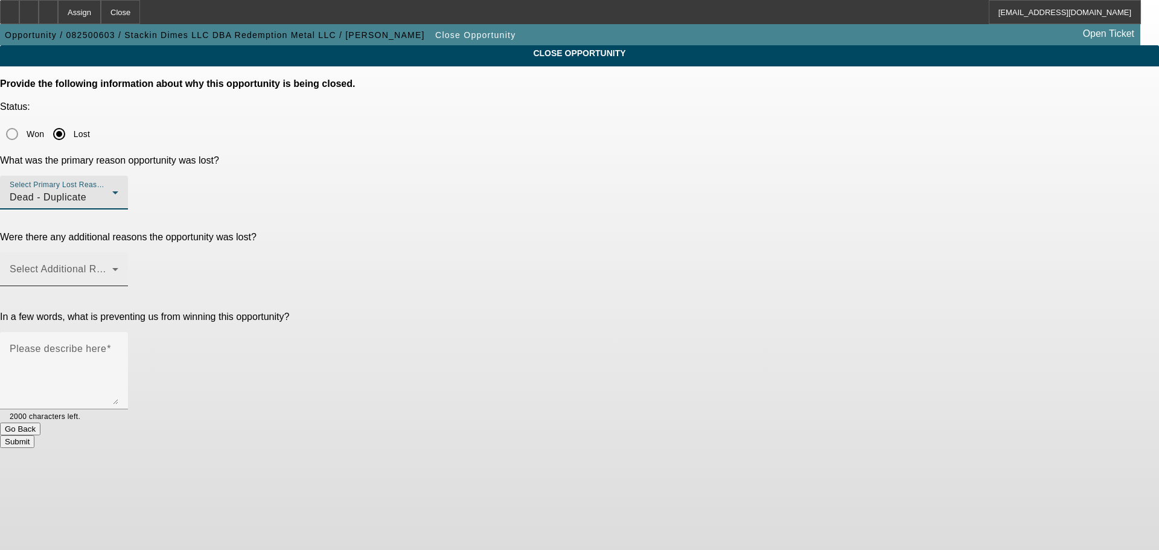
click at [112, 267] on span at bounding box center [61, 274] width 103 height 14
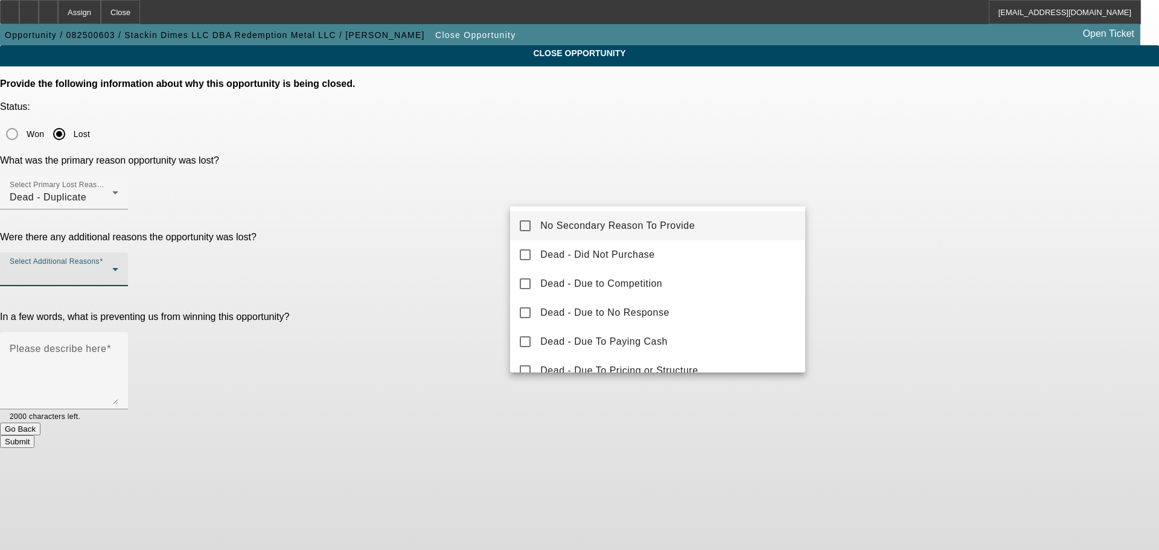
click at [525, 226] on mat-pseudo-checkbox at bounding box center [525, 225] width 11 height 11
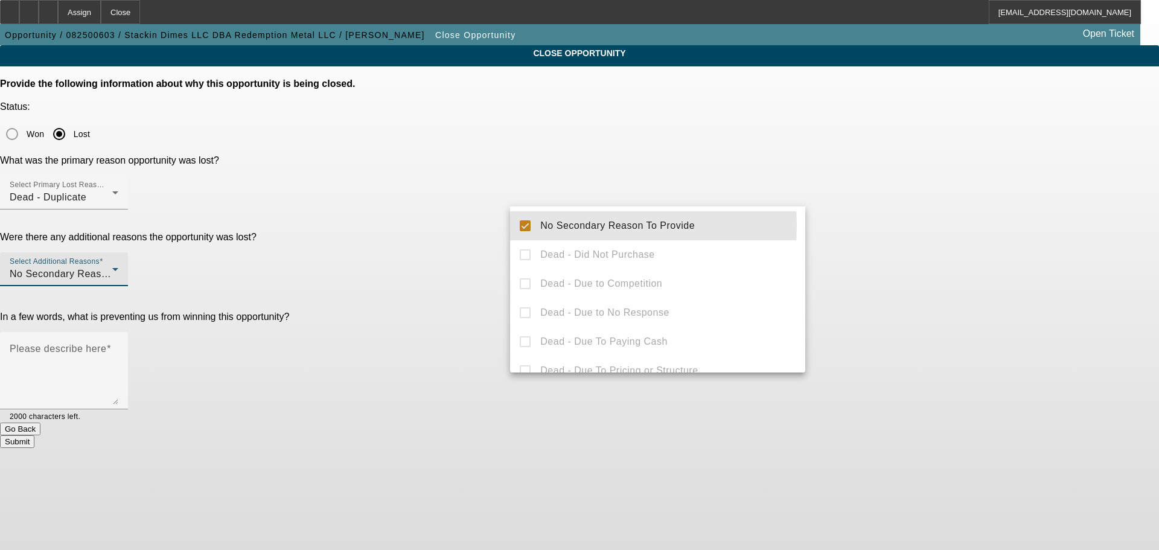
click at [417, 255] on div at bounding box center [579, 275] width 1159 height 550
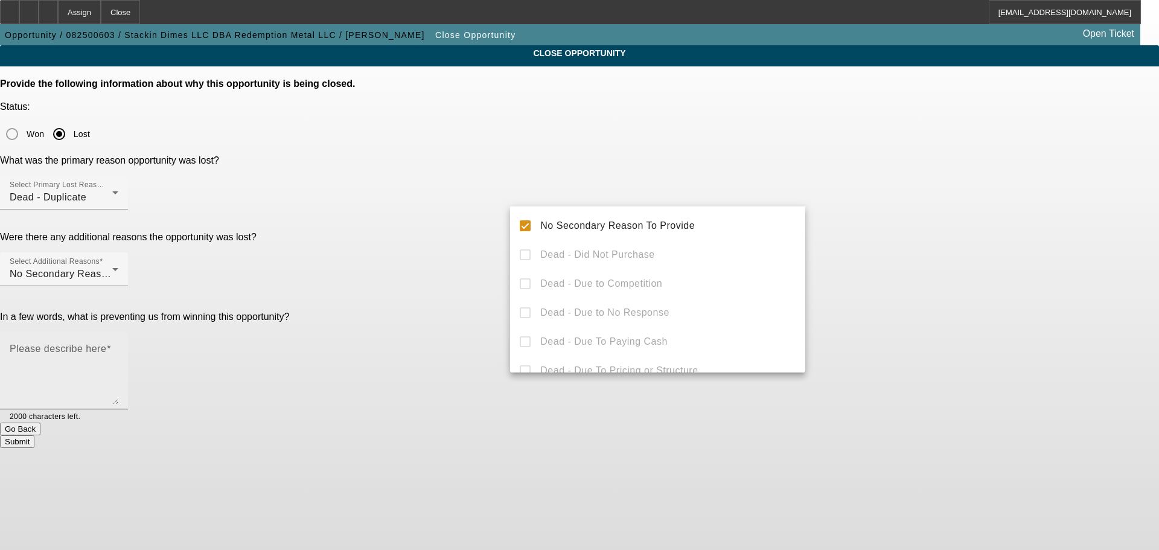
click at [118, 346] on textarea "Please describe here" at bounding box center [64, 375] width 109 height 58
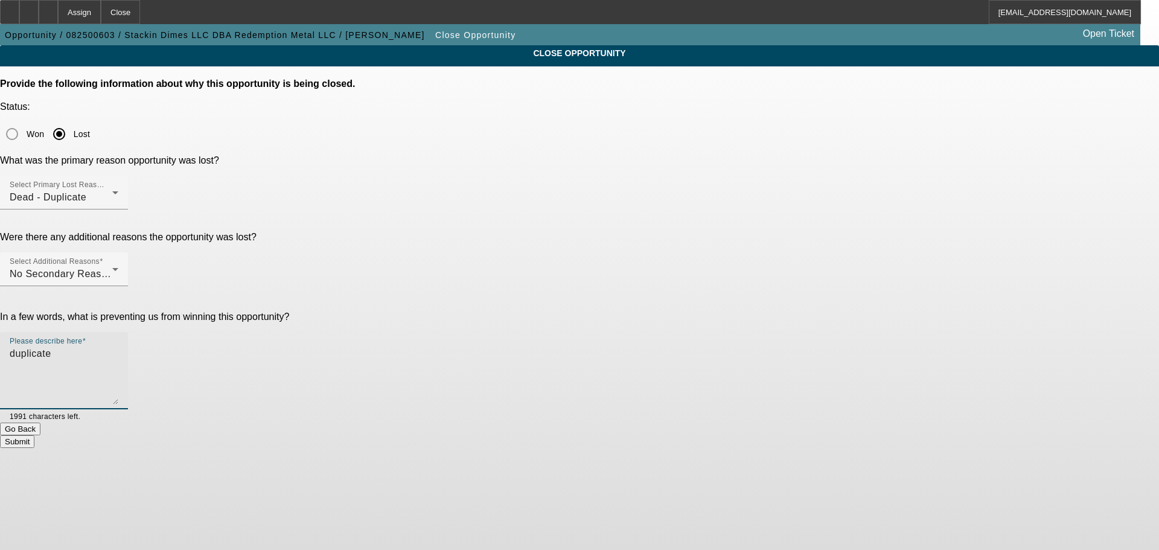
type textarea "duplicate"
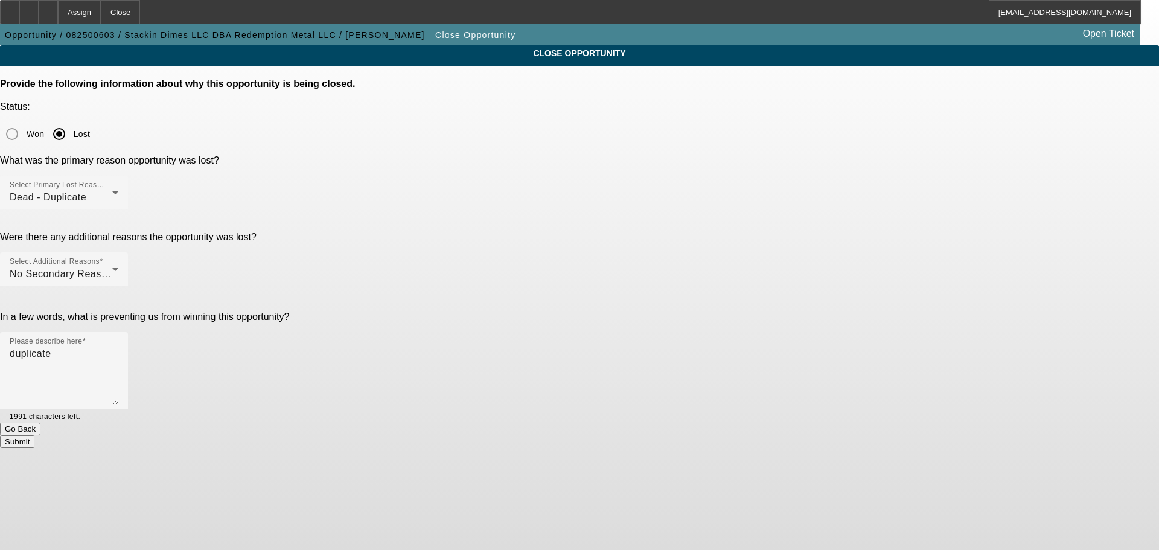
click at [34, 435] on button "Submit" at bounding box center [17, 441] width 34 height 13
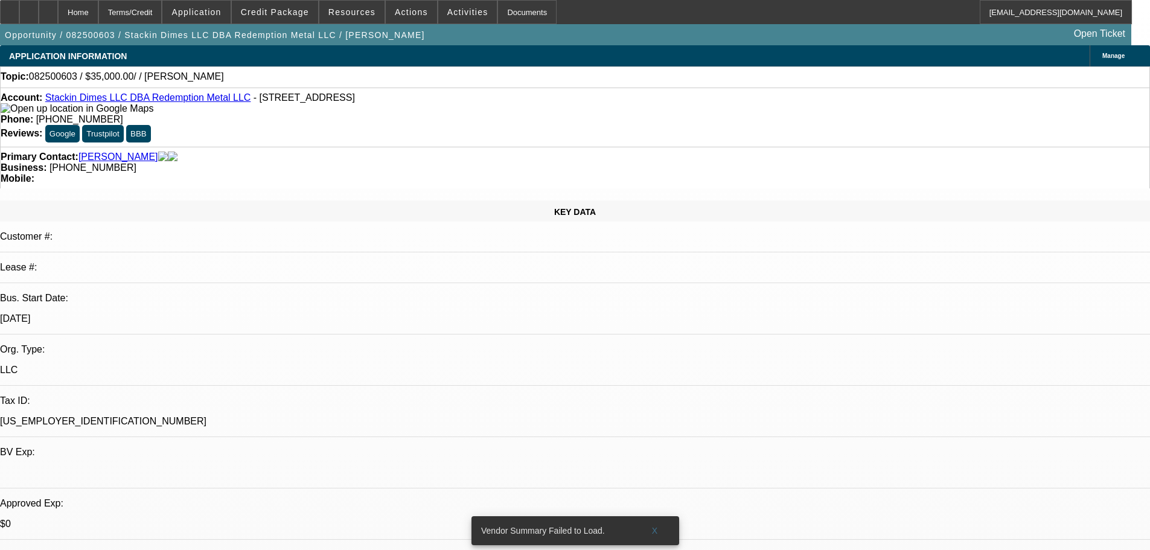
select select "0"
select select "2"
select select "0.1"
select select "4"
select select "2"
